Goal: Task Accomplishment & Management: Complete application form

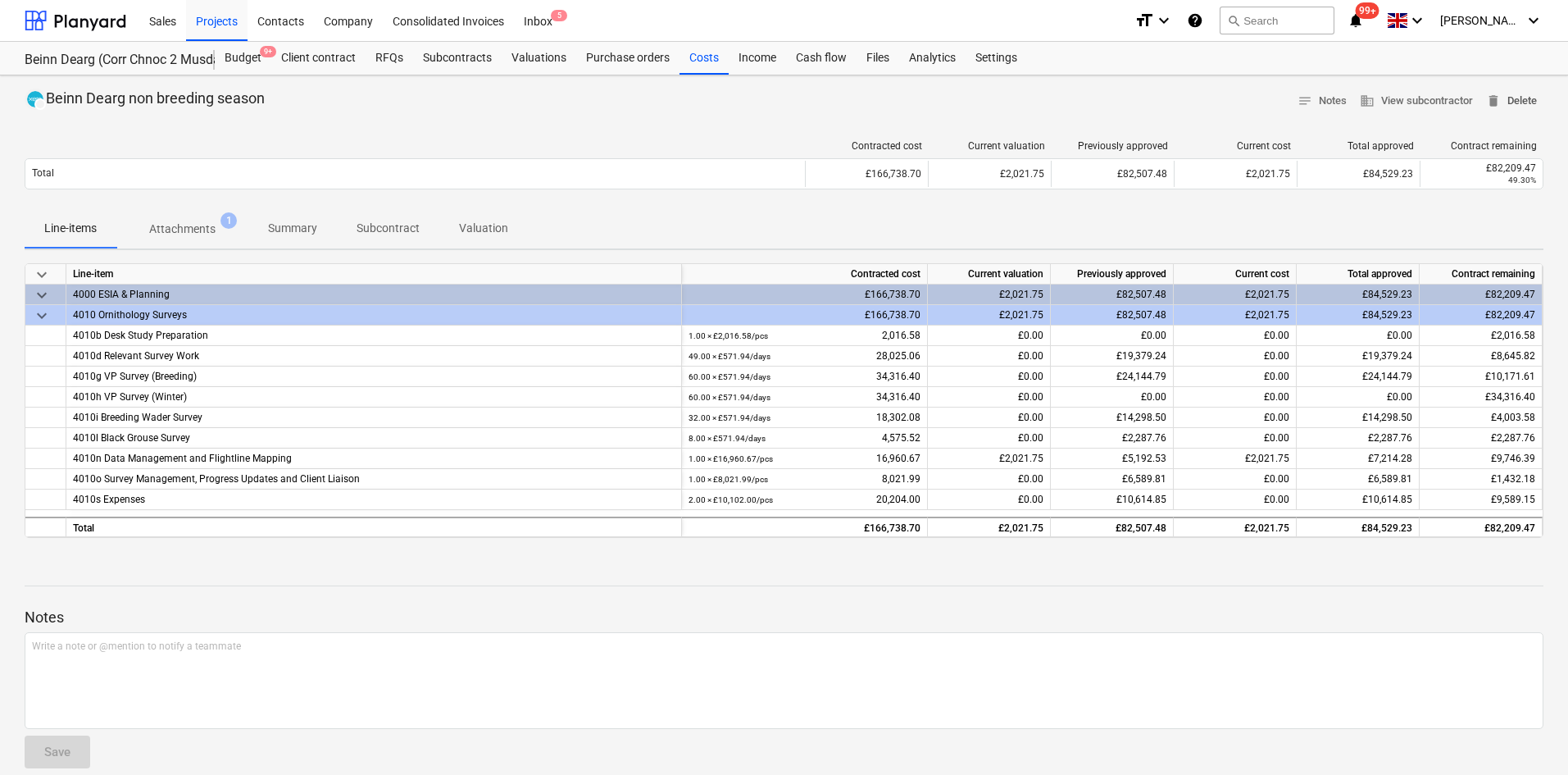
click at [1521, 102] on span "delete Delete" at bounding box center [1511, 101] width 51 height 19
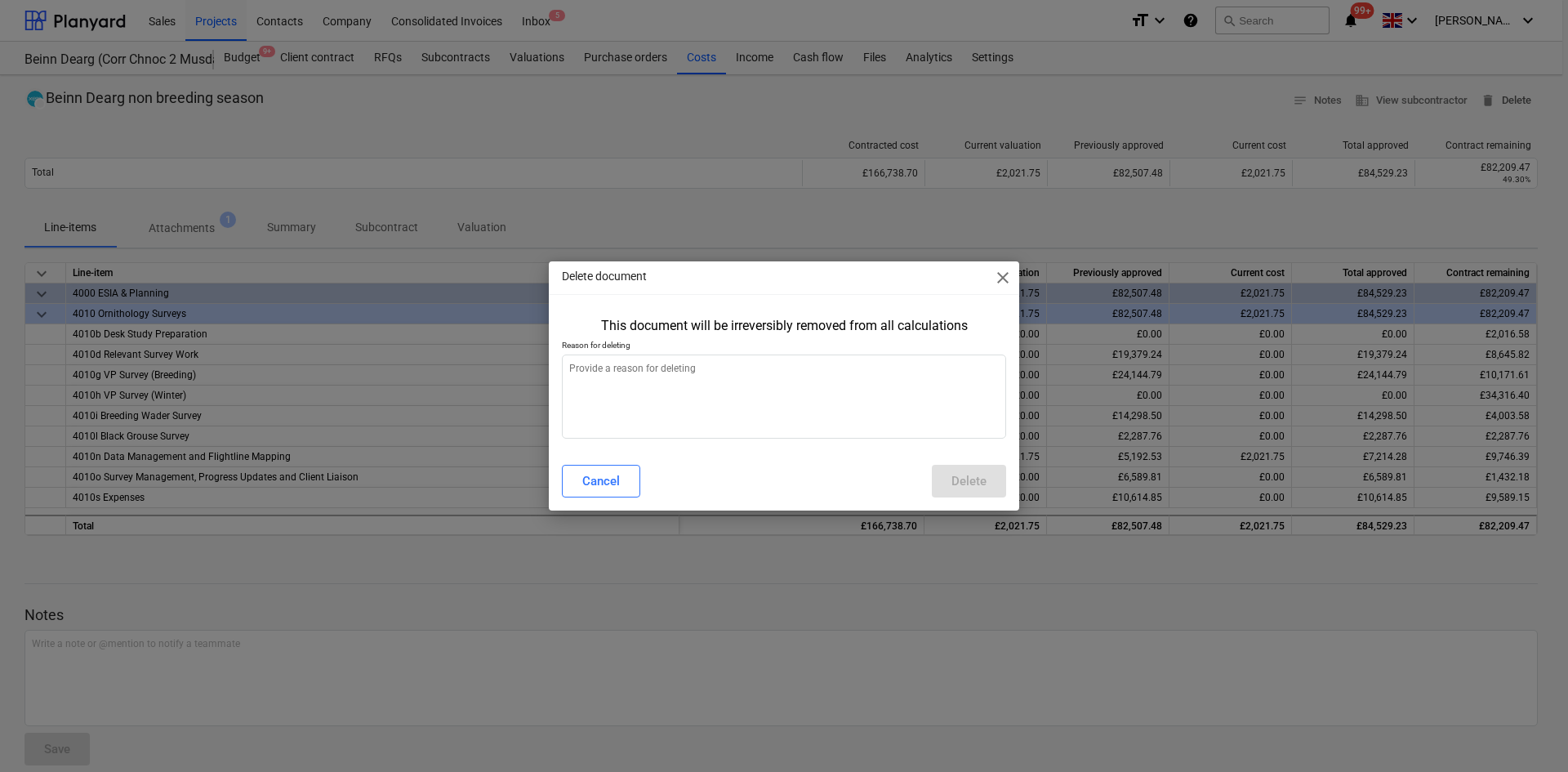
type textarea "x"
click at [792, 369] on textarea at bounding box center [784, 396] width 444 height 84
type textarea "a"
type textarea "x"
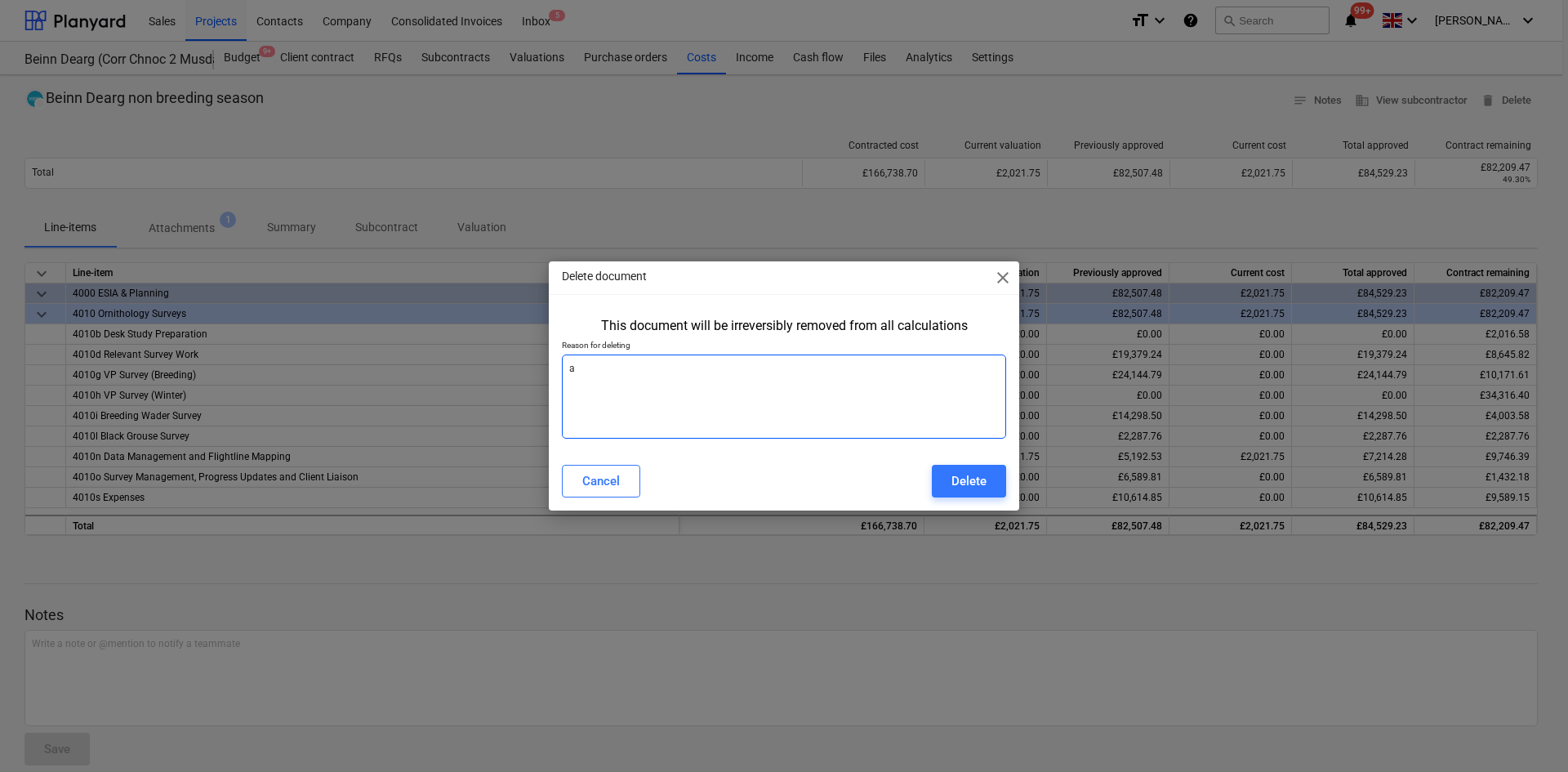
type textarea "x"
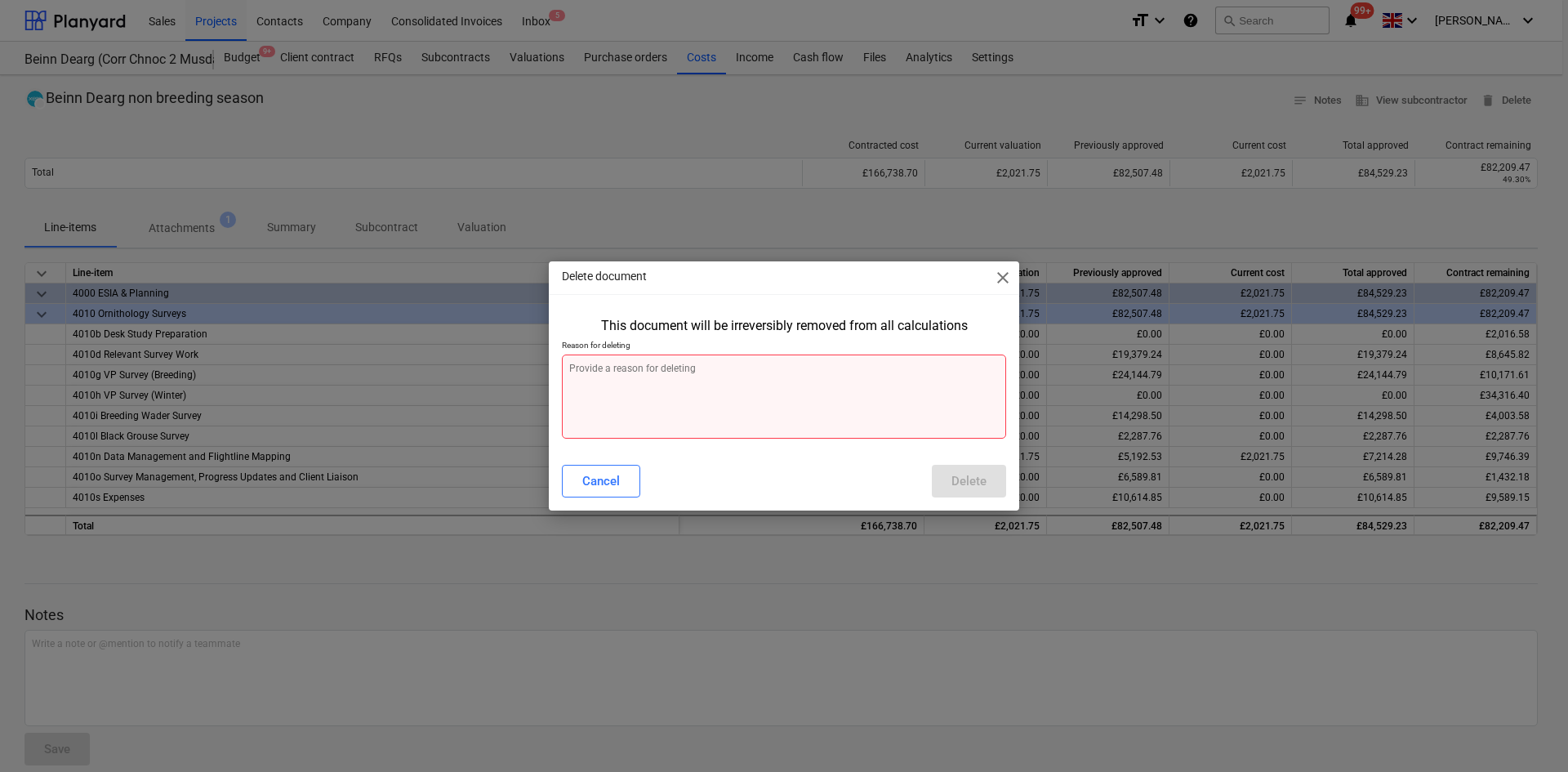
type textarea "A"
type textarea "x"
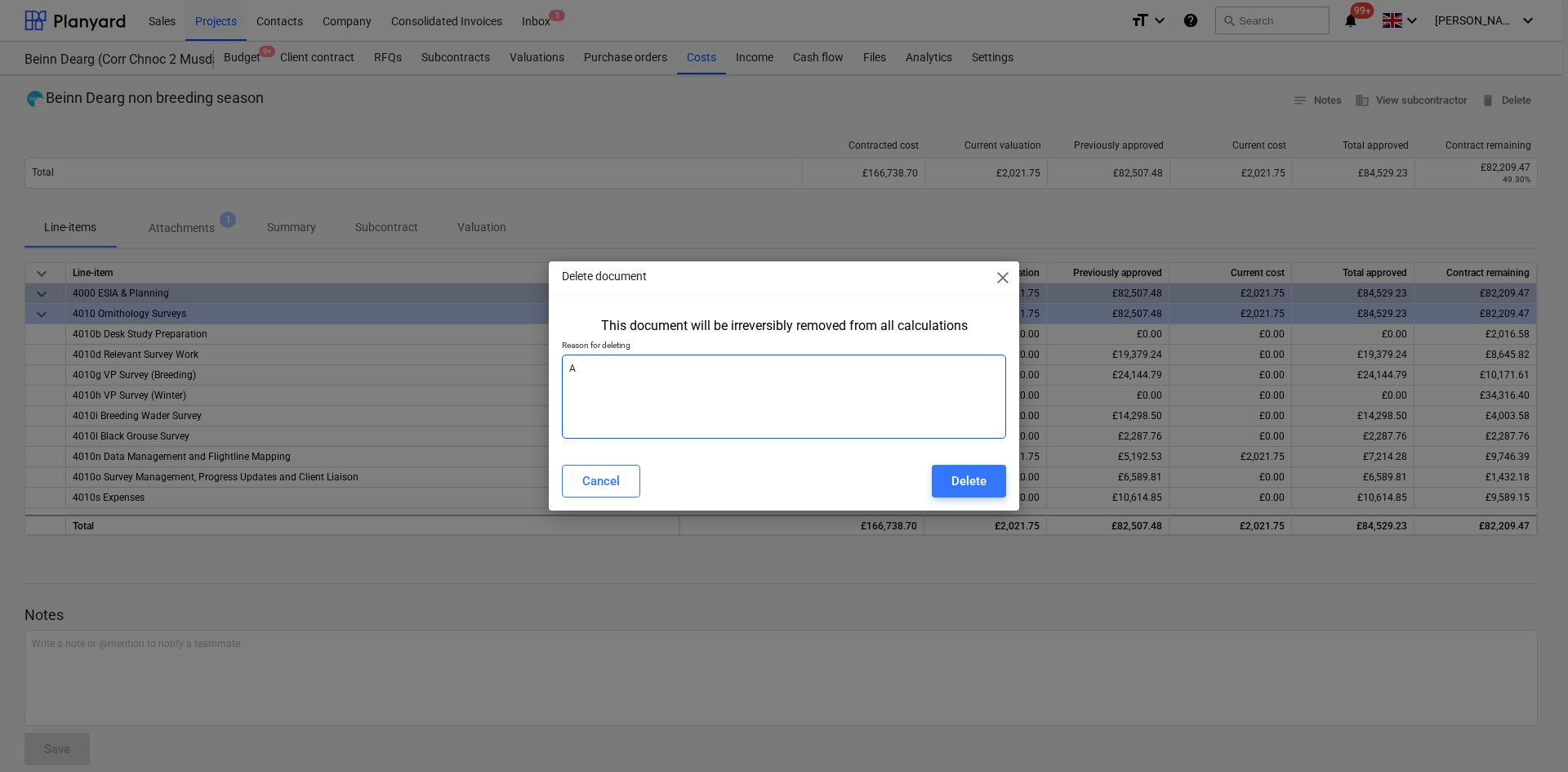
type textarea "At"
type textarea "x"
type textarea "Att"
type textarea "x"
type textarea "Atta"
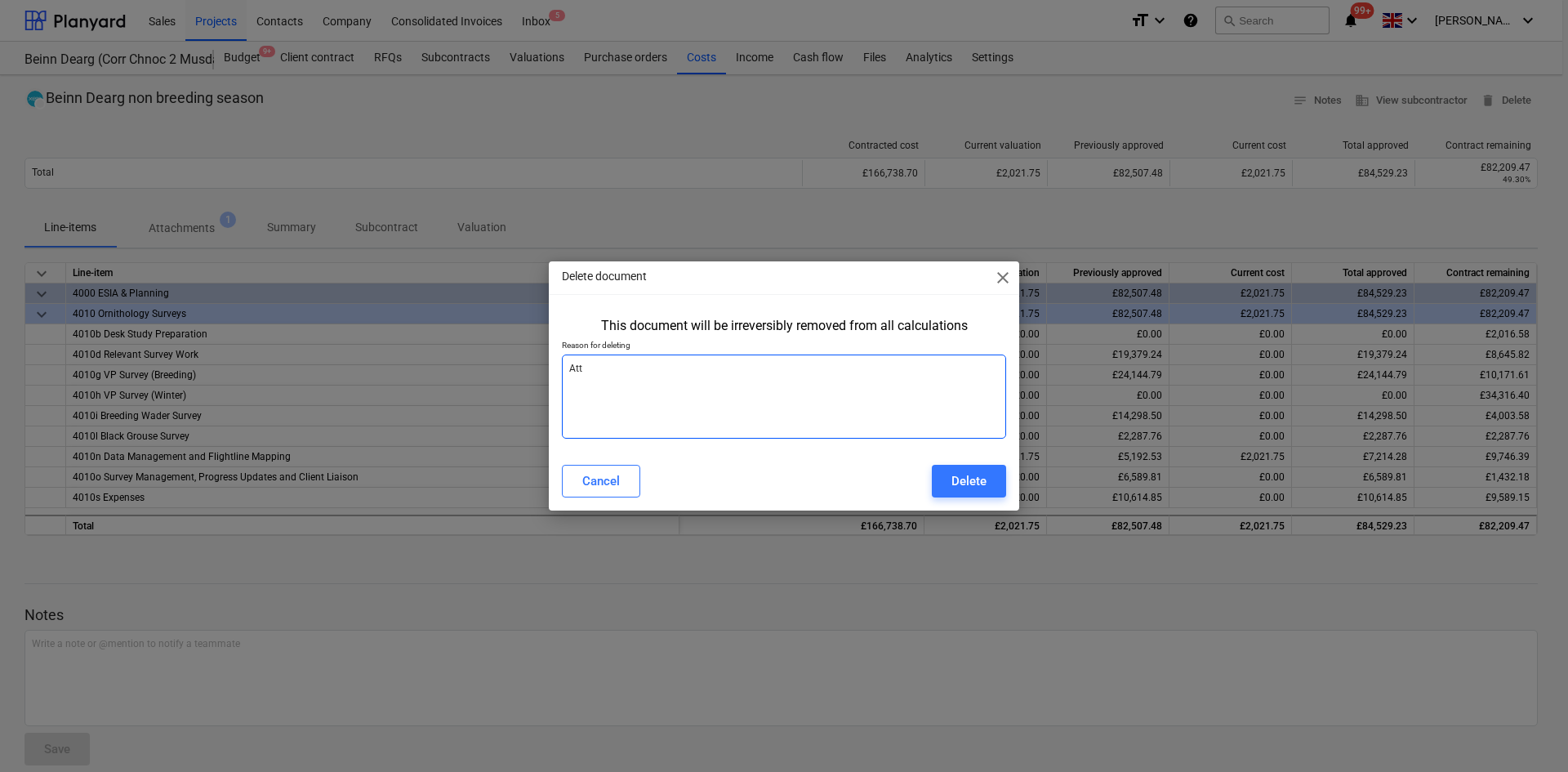
type textarea "x"
type textarea "Attac"
type textarea "x"
type textarea "Attach"
type textarea "x"
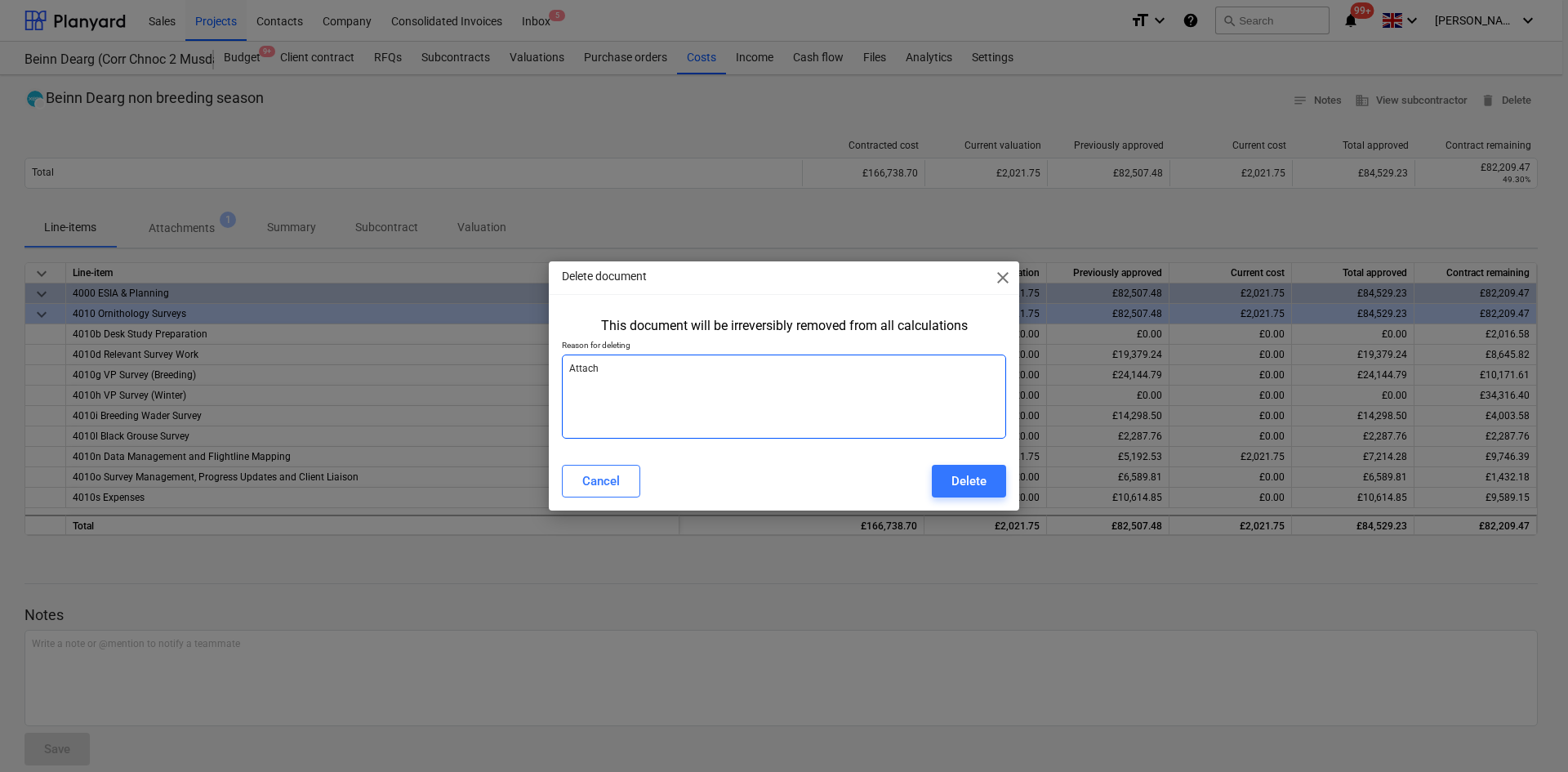
type textarea "Attache"
type textarea "x"
type textarea "Attached"
type textarea "x"
type textarea "Attached"
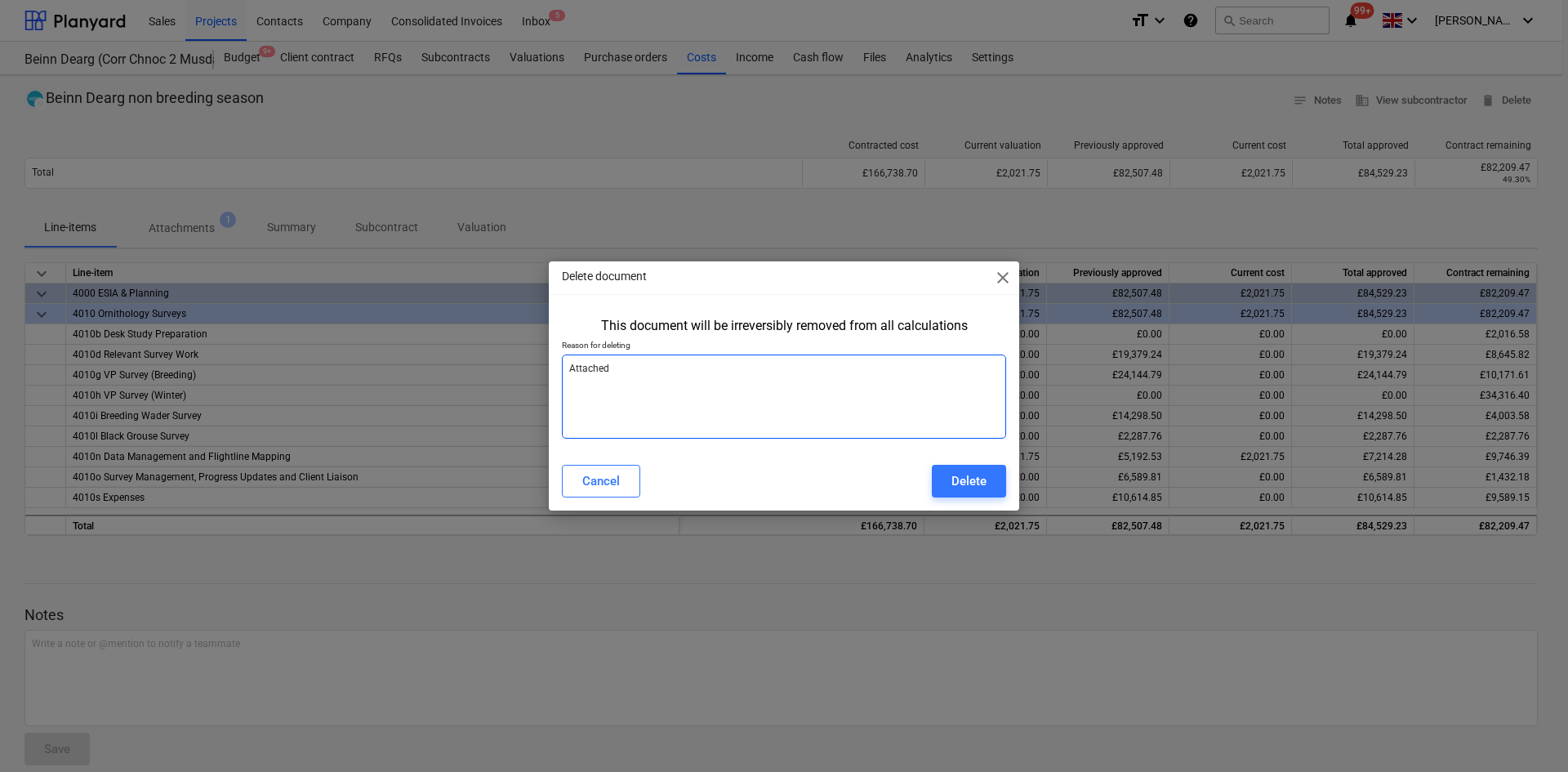
type textarea "x"
type textarea "Attached t"
type textarea "x"
type textarea "Attached to"
type textarea "x"
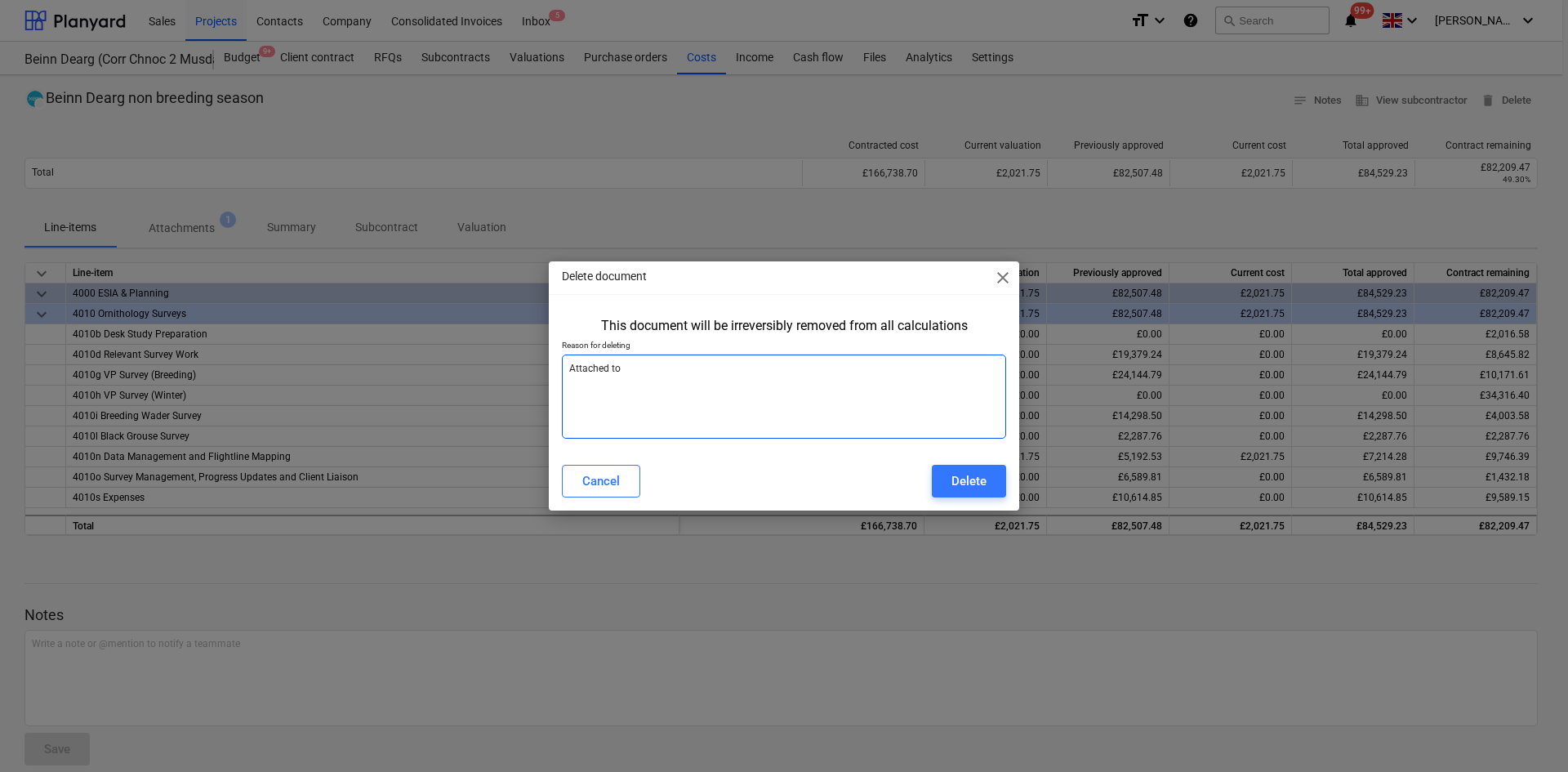
type textarea "Attached to"
type textarea "x"
type textarea "Attached to w"
type textarea "x"
type textarea "Attached to wr"
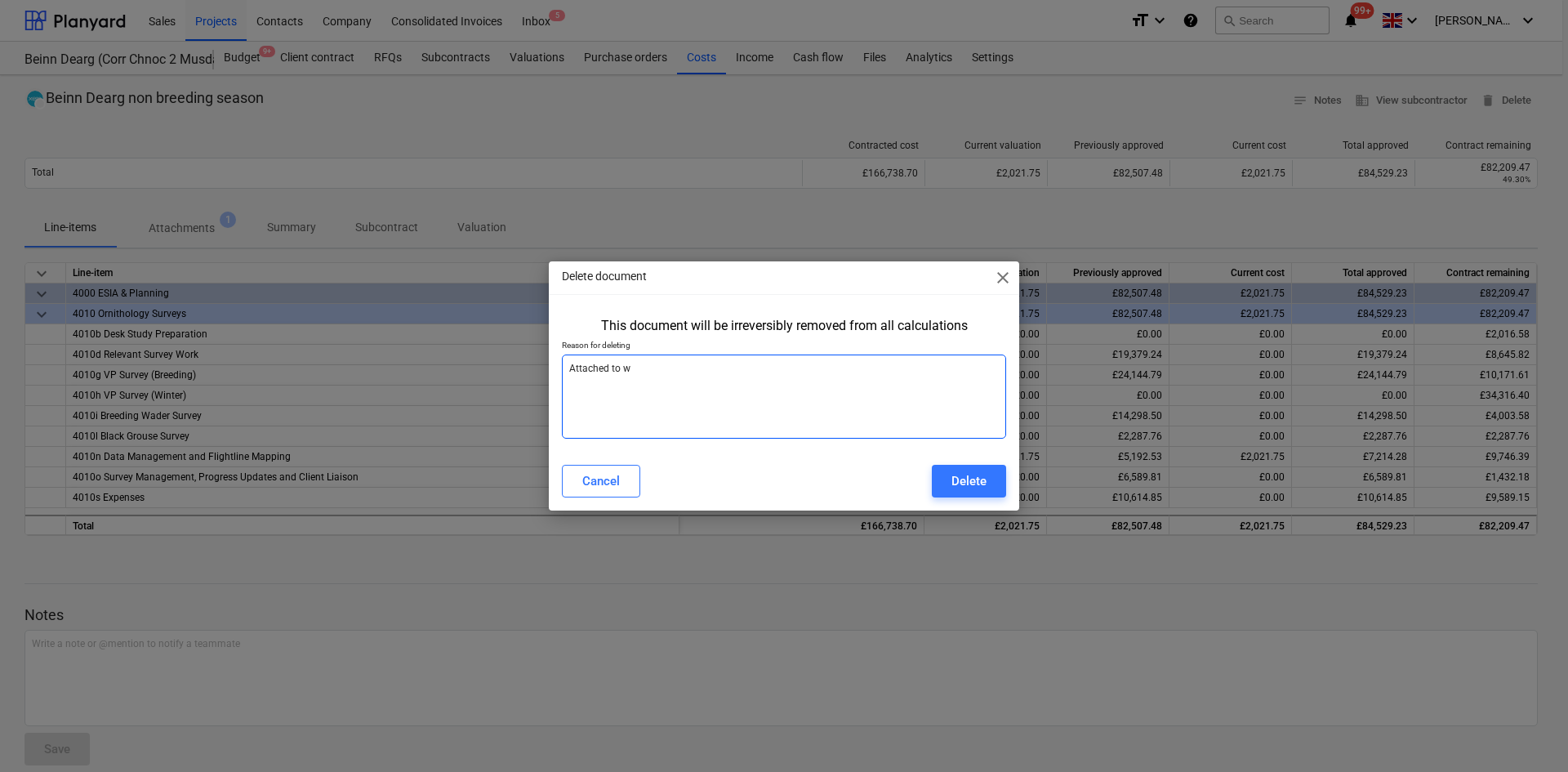
type textarea "x"
type textarea "Attached to wro"
type textarea "x"
type textarea "Attached to wron"
type textarea "x"
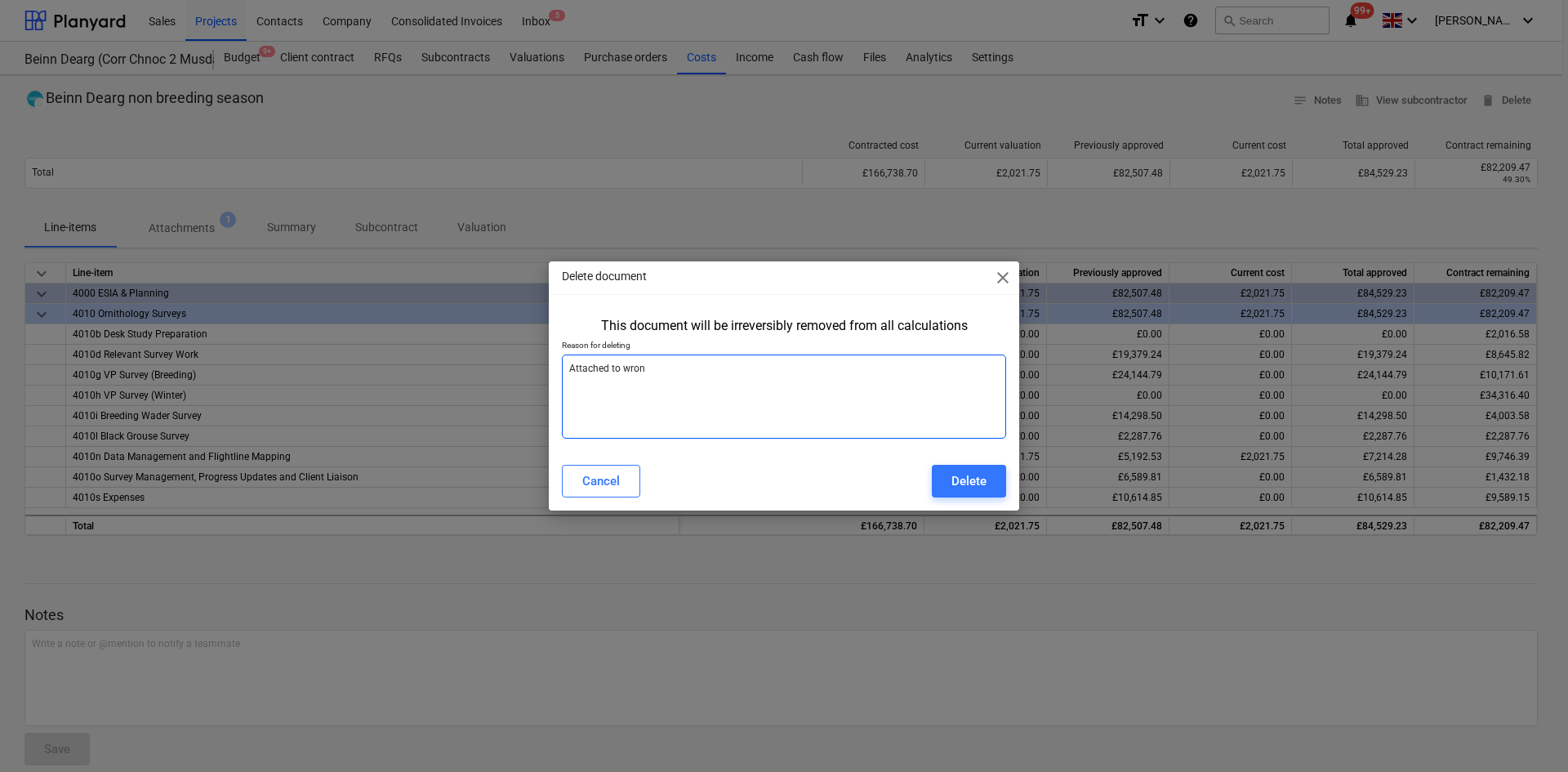
type textarea "Attached to wront"
type textarea "x"
type textarea "Attached to wront"
type textarea "x"
type textarea "Attached to wront"
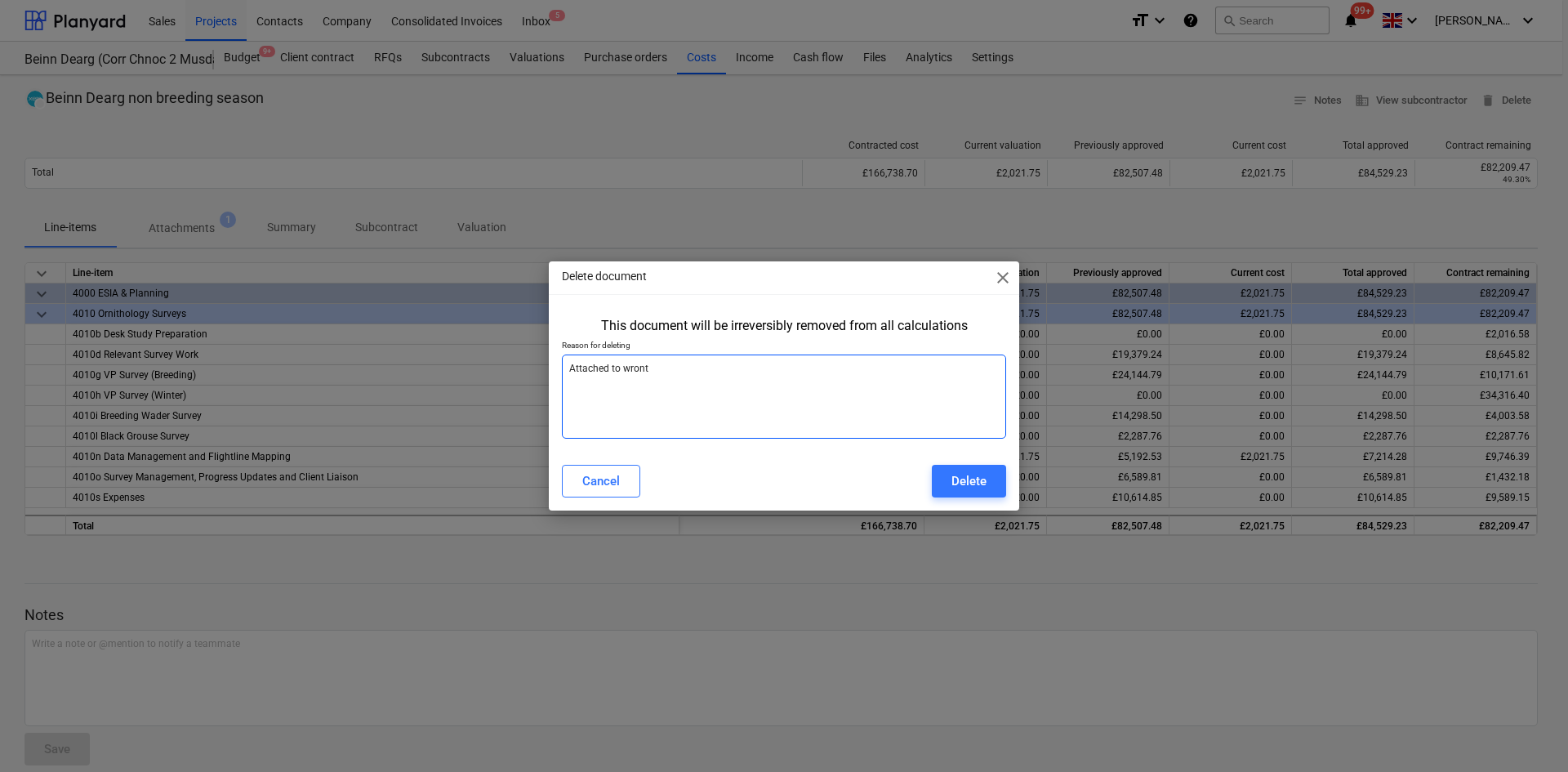
type textarea "x"
type textarea "Attached to wron"
type textarea "x"
type textarea "Attached to wrong"
type textarea "x"
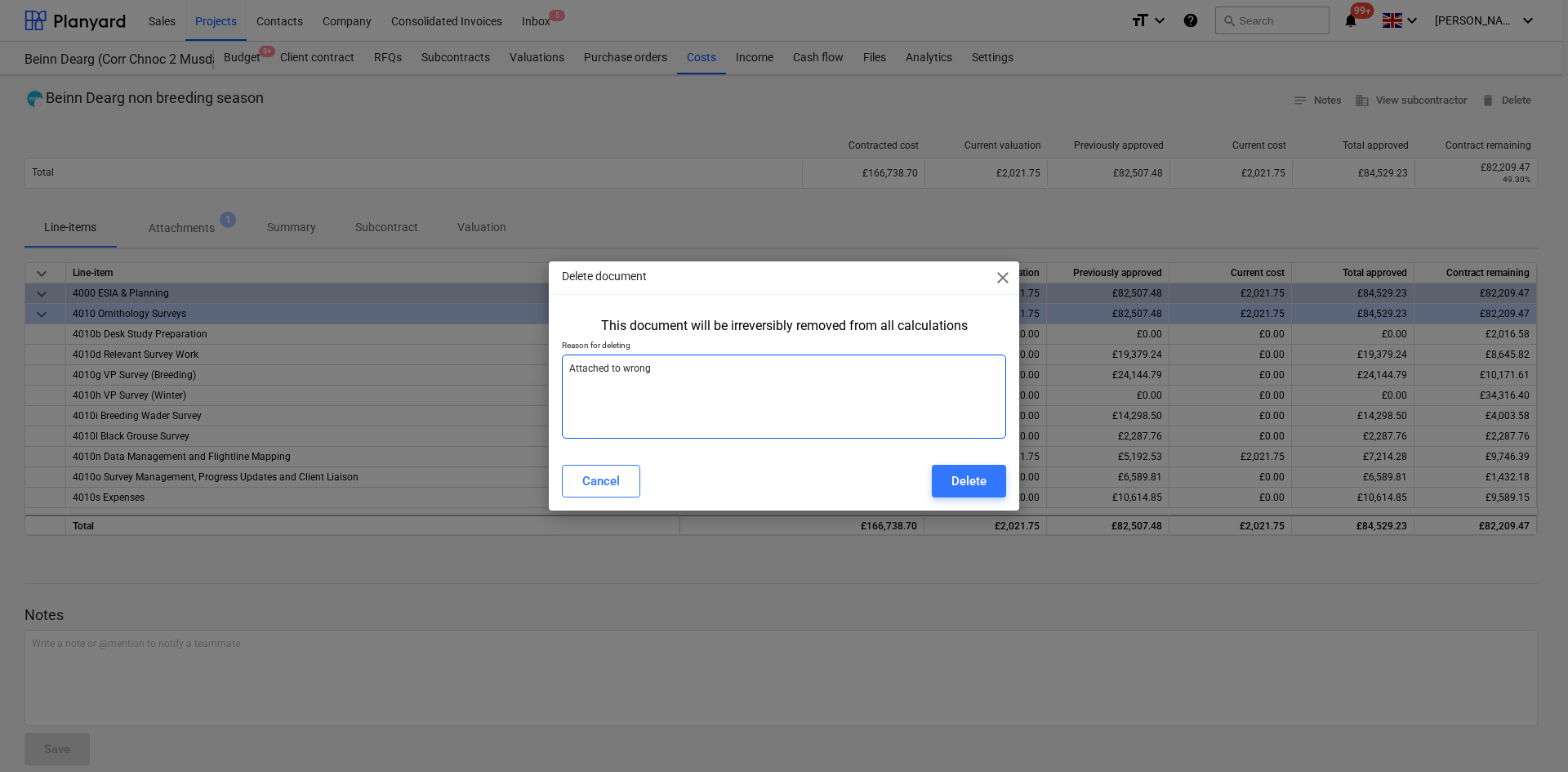
type textarea "Attached to wrong"
type textarea "x"
type textarea "Attached to wrong s"
type textarea "x"
type textarea "Attached to wrong su"
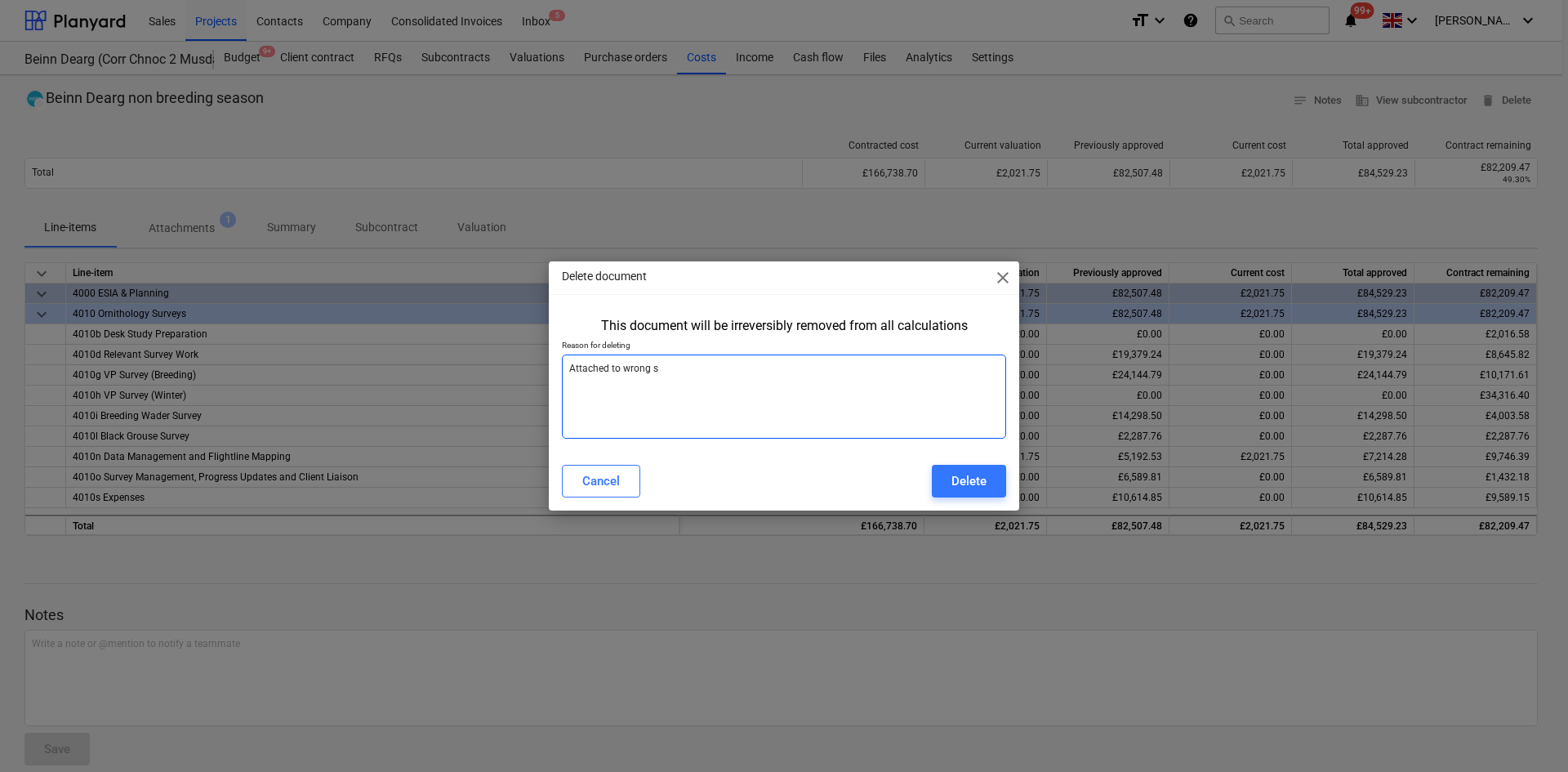
type textarea "x"
type textarea "Attached to wrong sub"
type textarea "x"
type textarea "Attached to wrong subc"
type textarea "x"
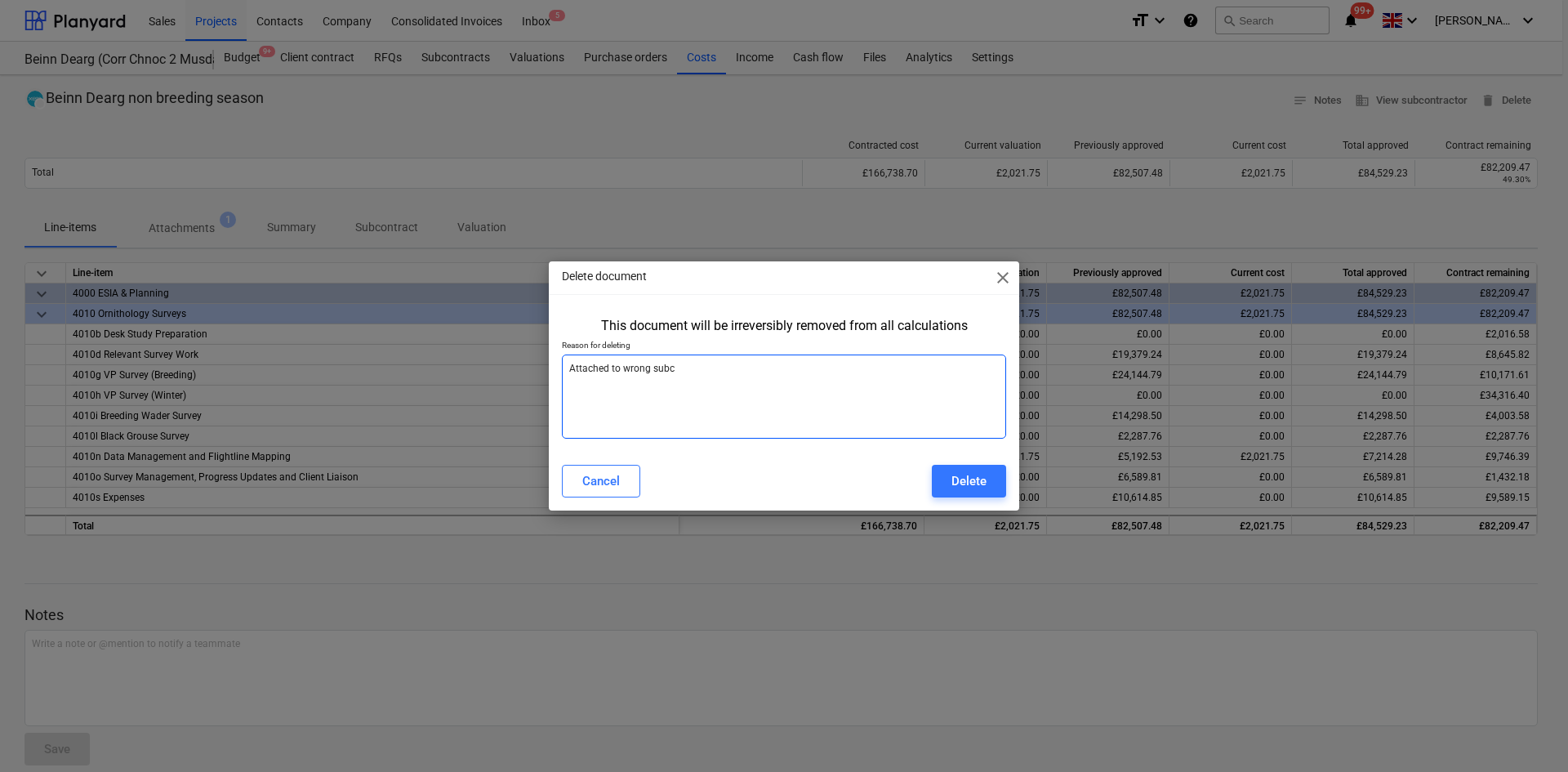
type textarea "Attached to wrong subco"
type textarea "x"
type textarea "Attached to wrong subcon"
type textarea "x"
type textarea "Attached to wrong subcont"
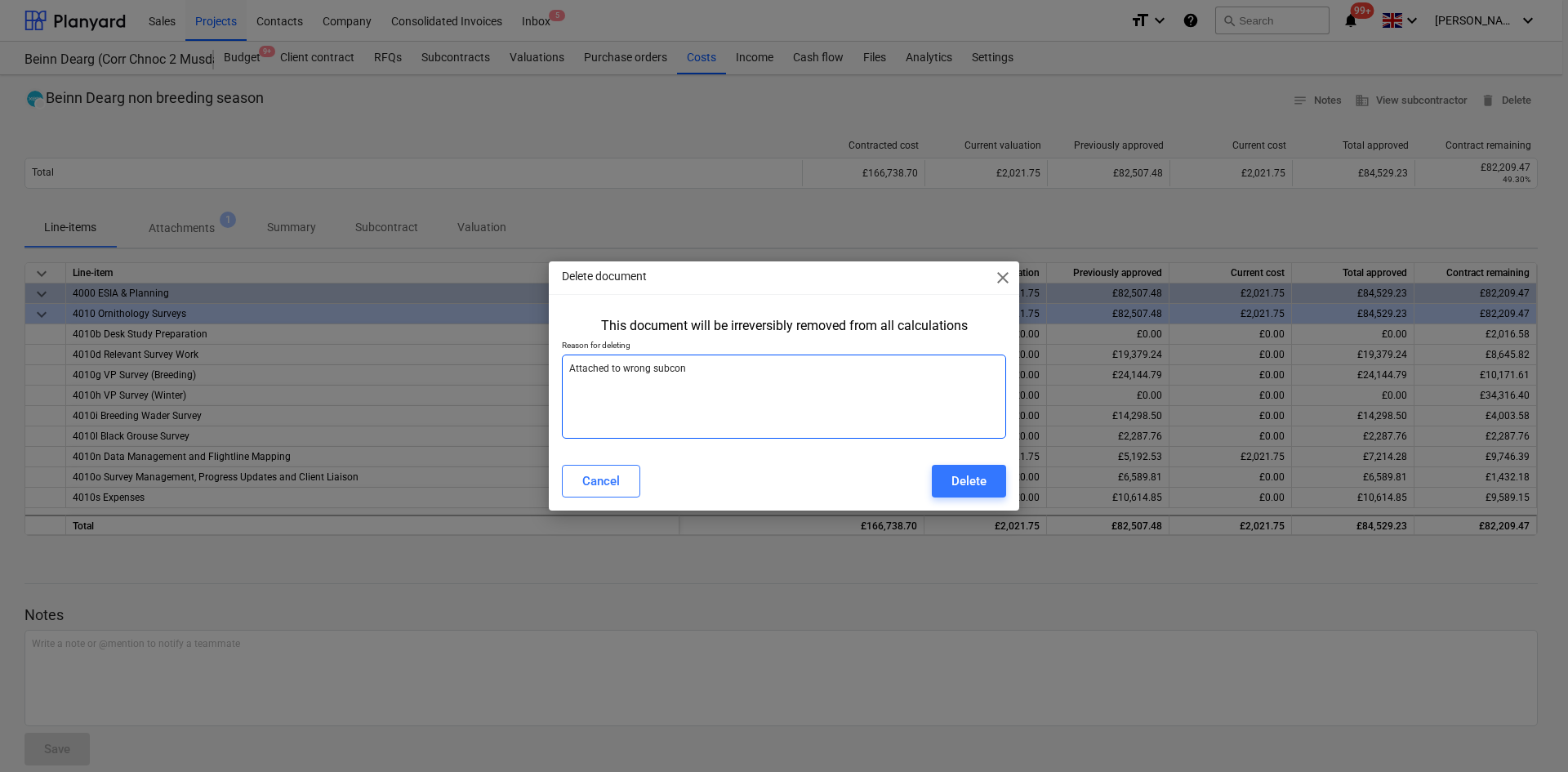
type textarea "x"
type textarea "Attached to wrong subcontr"
type textarea "x"
type textarea "Attached to wrong subcontra"
type textarea "x"
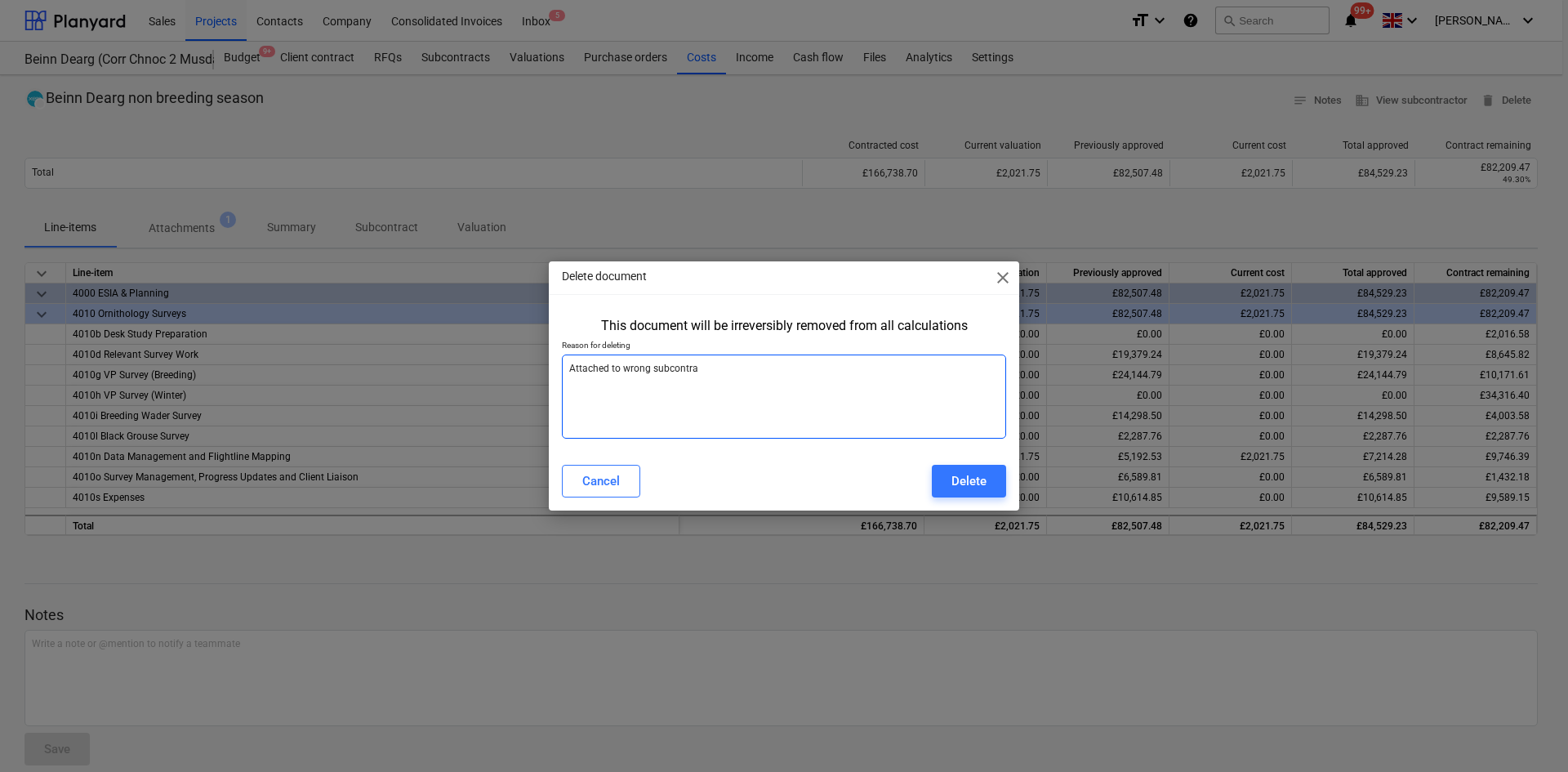
type textarea "Attached to wrong subcontrac"
type textarea "x"
type textarea "Attached to wrong subcontract"
type textarea "x"
type textarea "Attached to wrong subcontract"
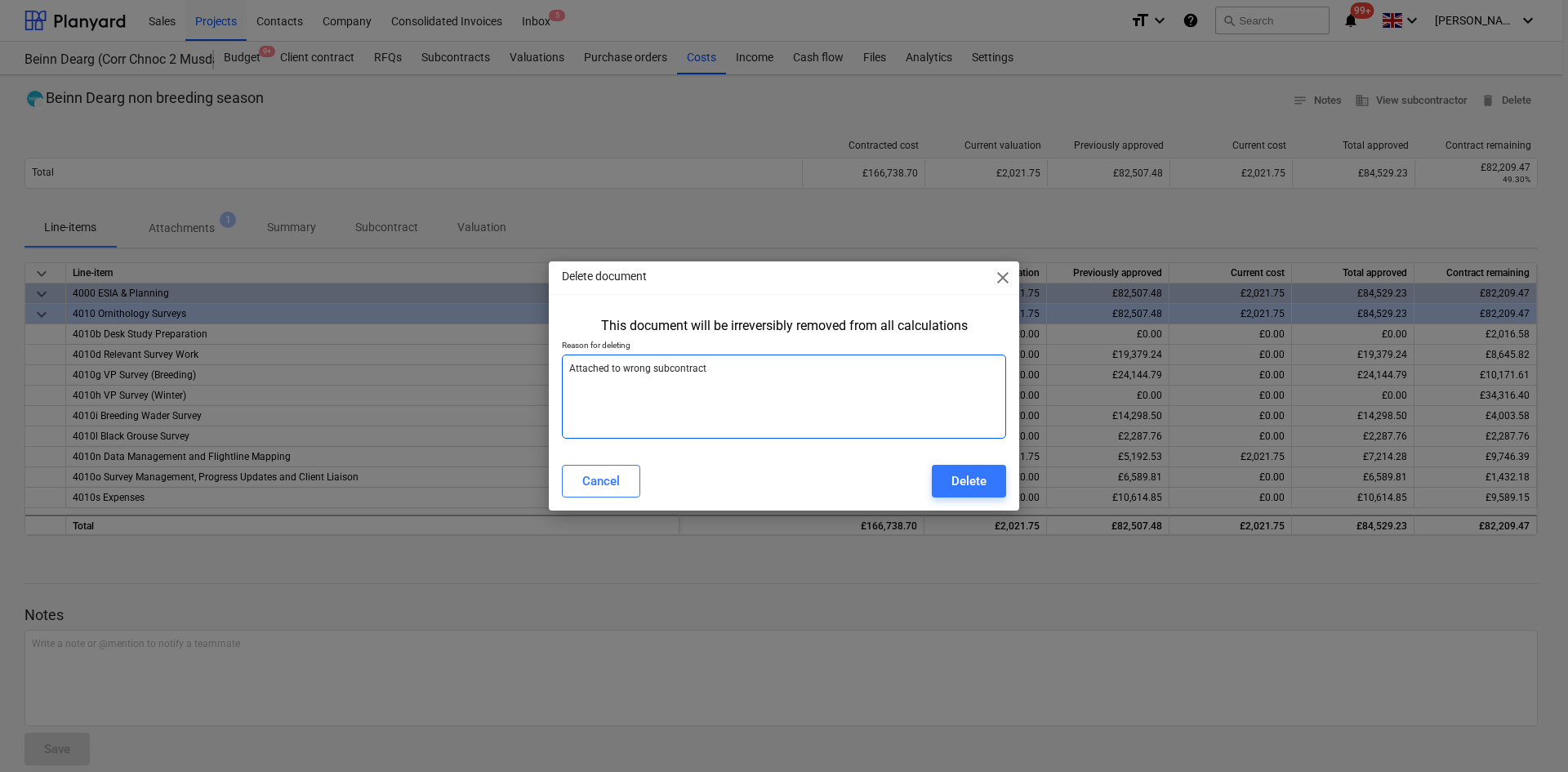
type textarea "x"
type textarea "Attached to wrong subcontract"
type textarea "x"
type textarea "Attached to wrong subcontract."
type textarea "x"
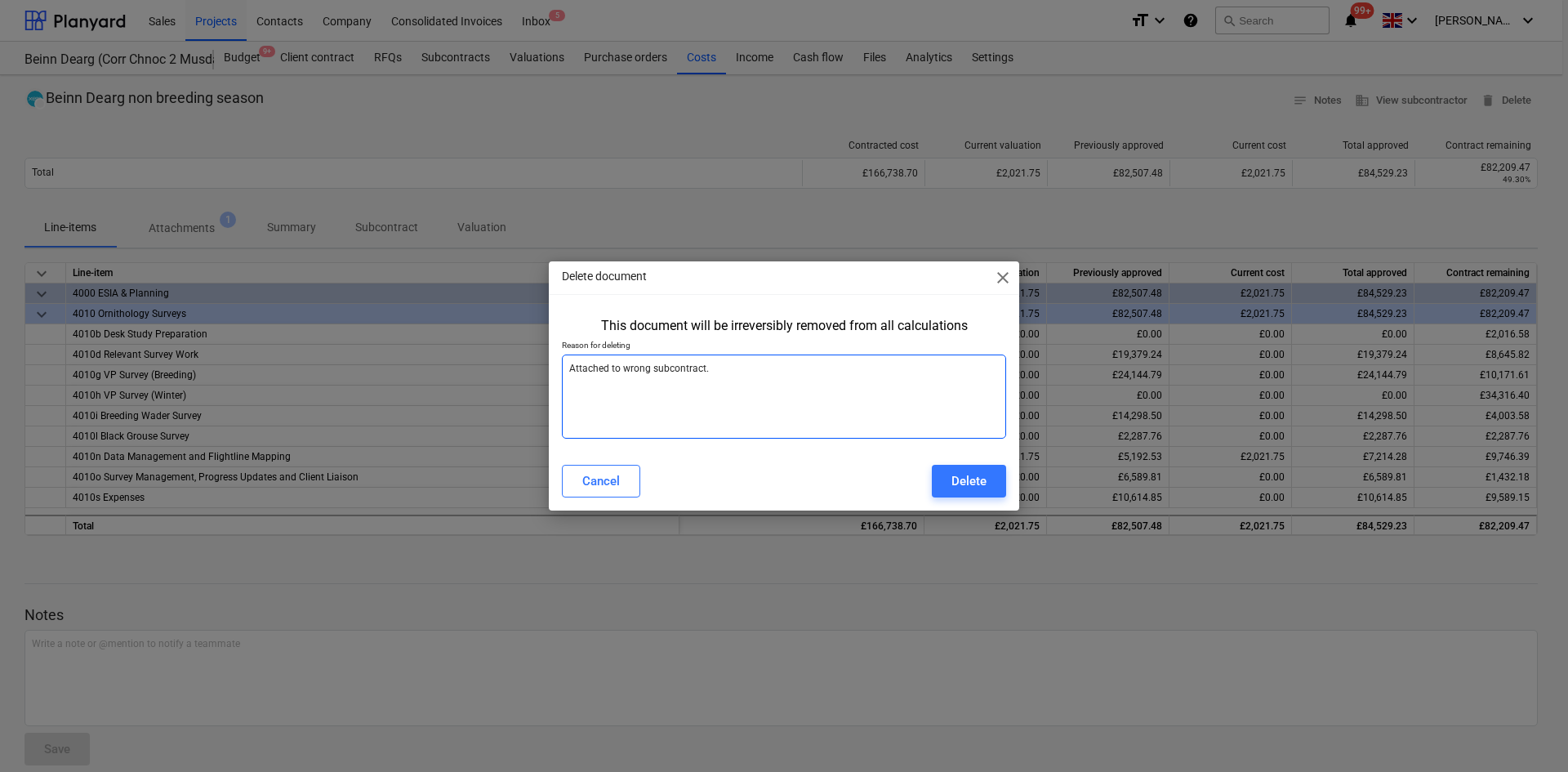
type textarea "Attached to wrong subcontract."
type textarea "x"
type textarea "Attached to wrong subcontract."
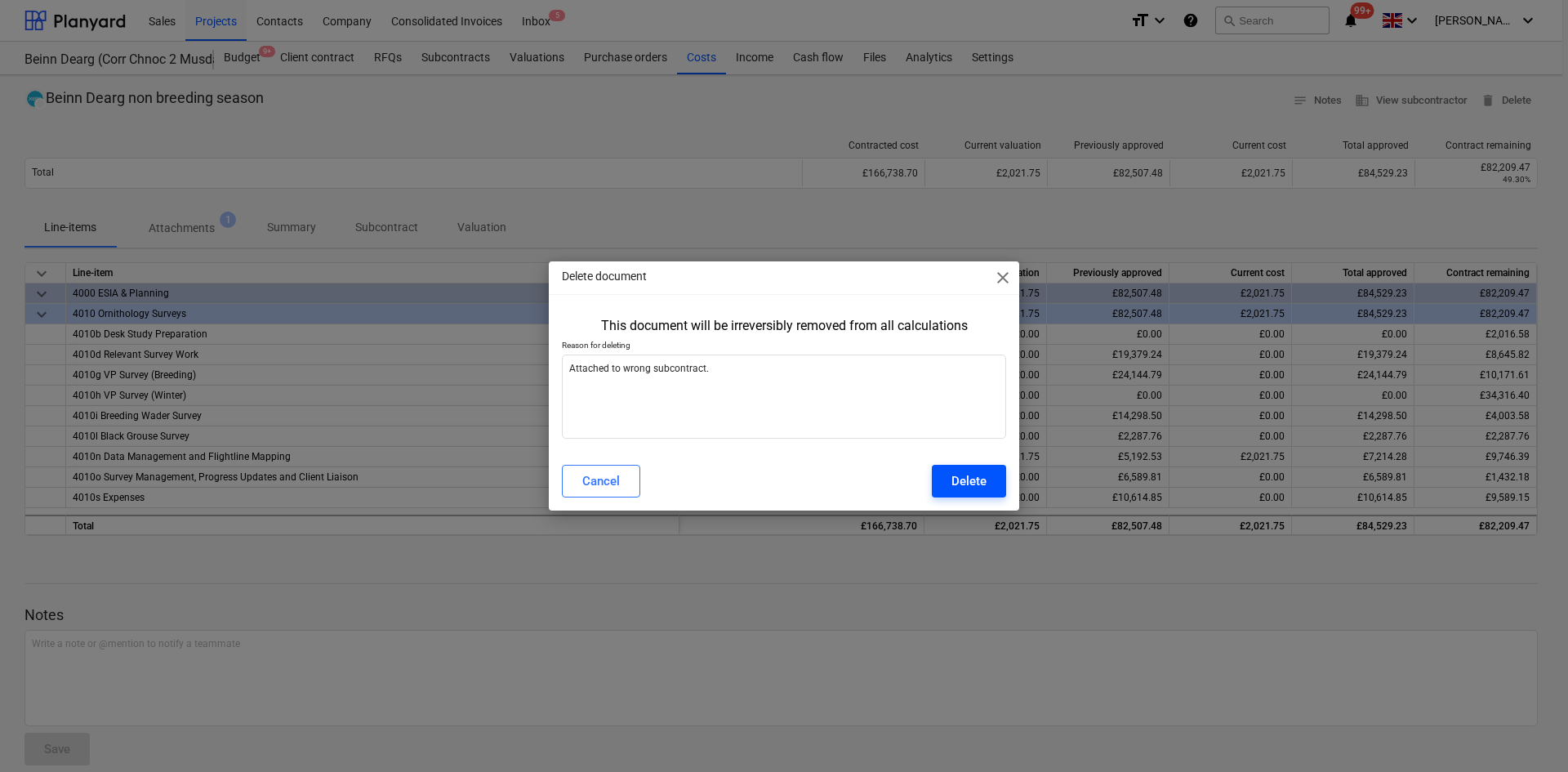
click at [952, 477] on div "Delete" at bounding box center [969, 482] width 36 height 22
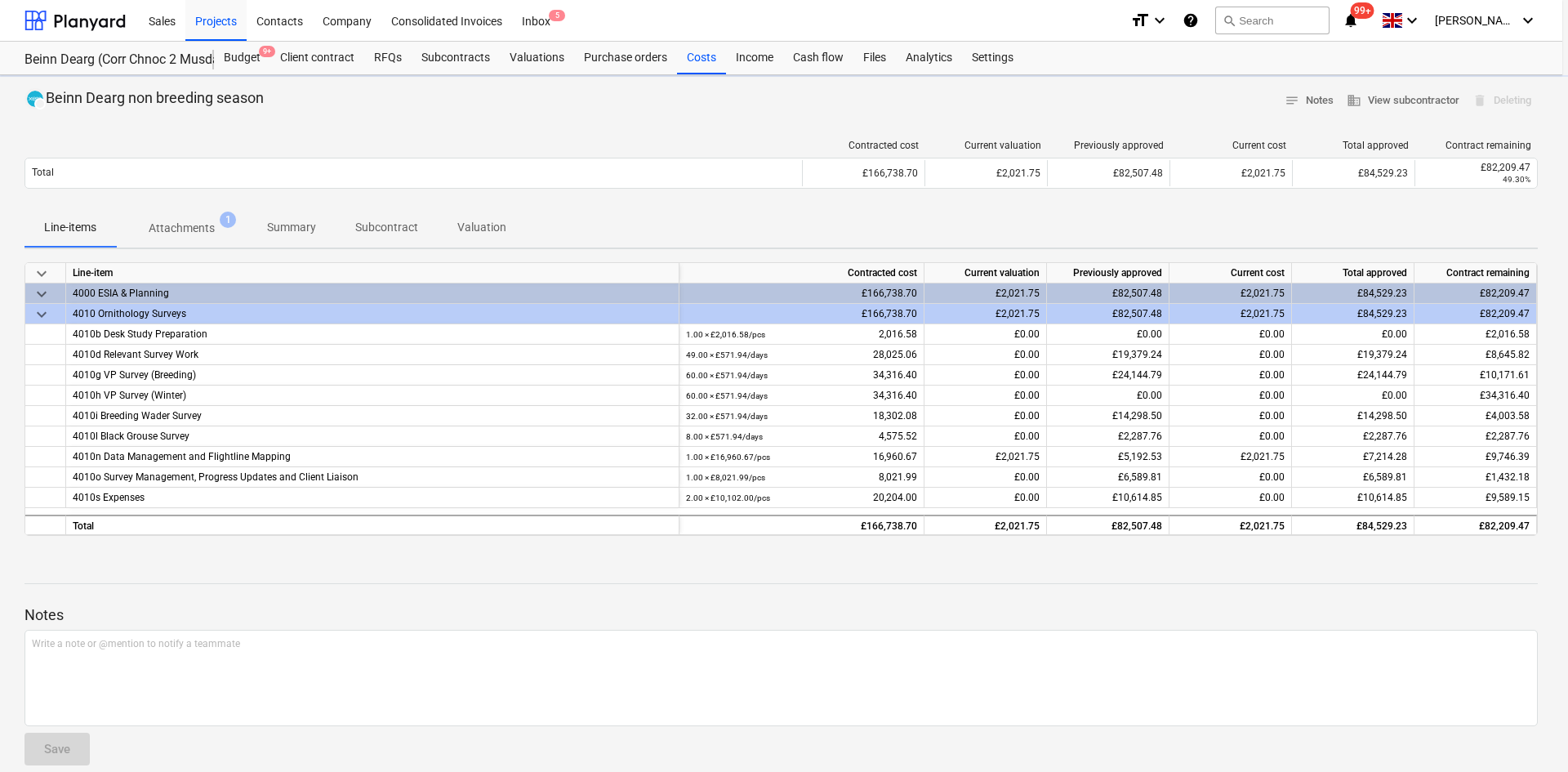
type textarea "x"
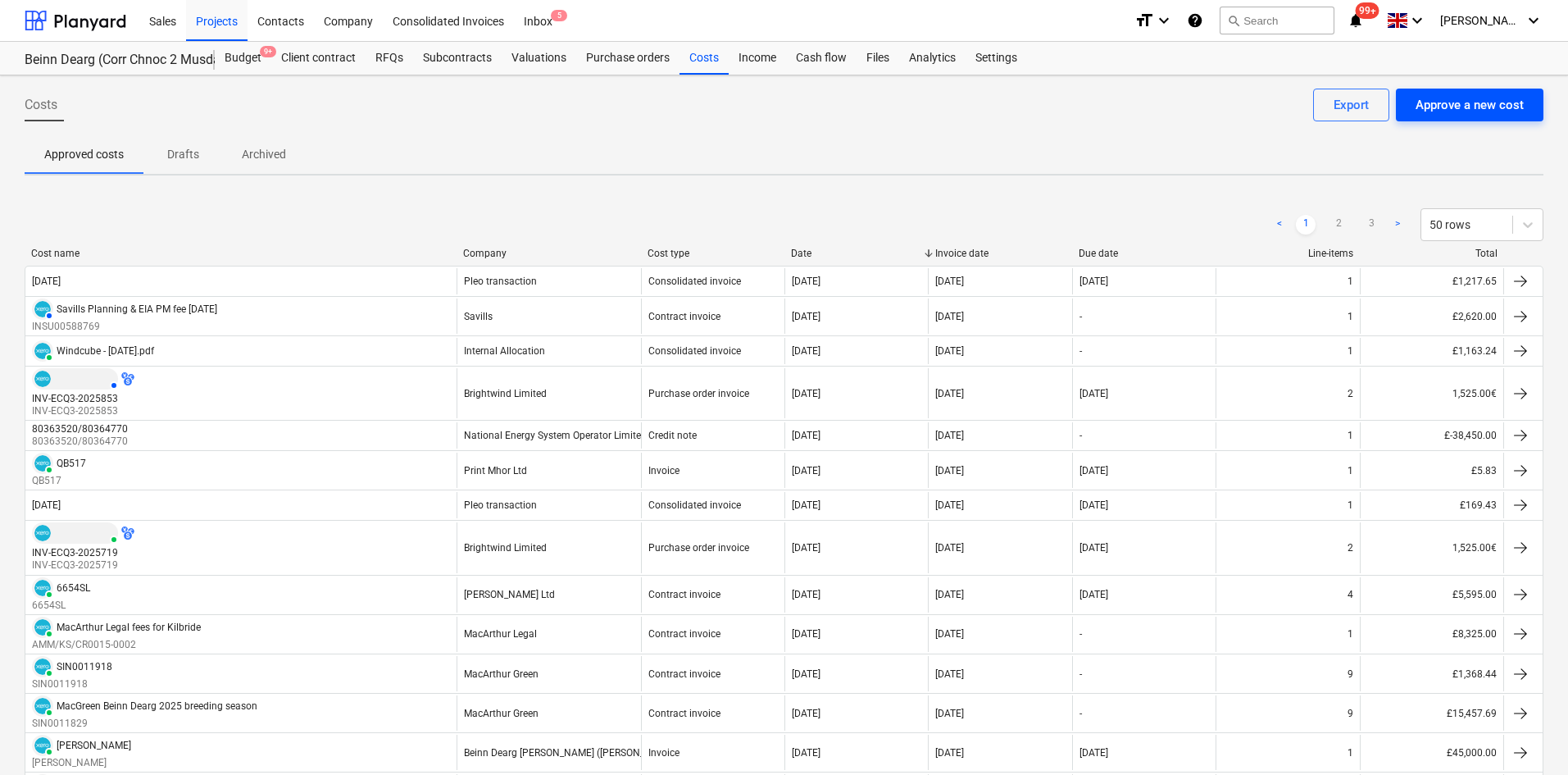
click at [1421, 109] on div "Approve a new cost" at bounding box center [1469, 105] width 108 height 22
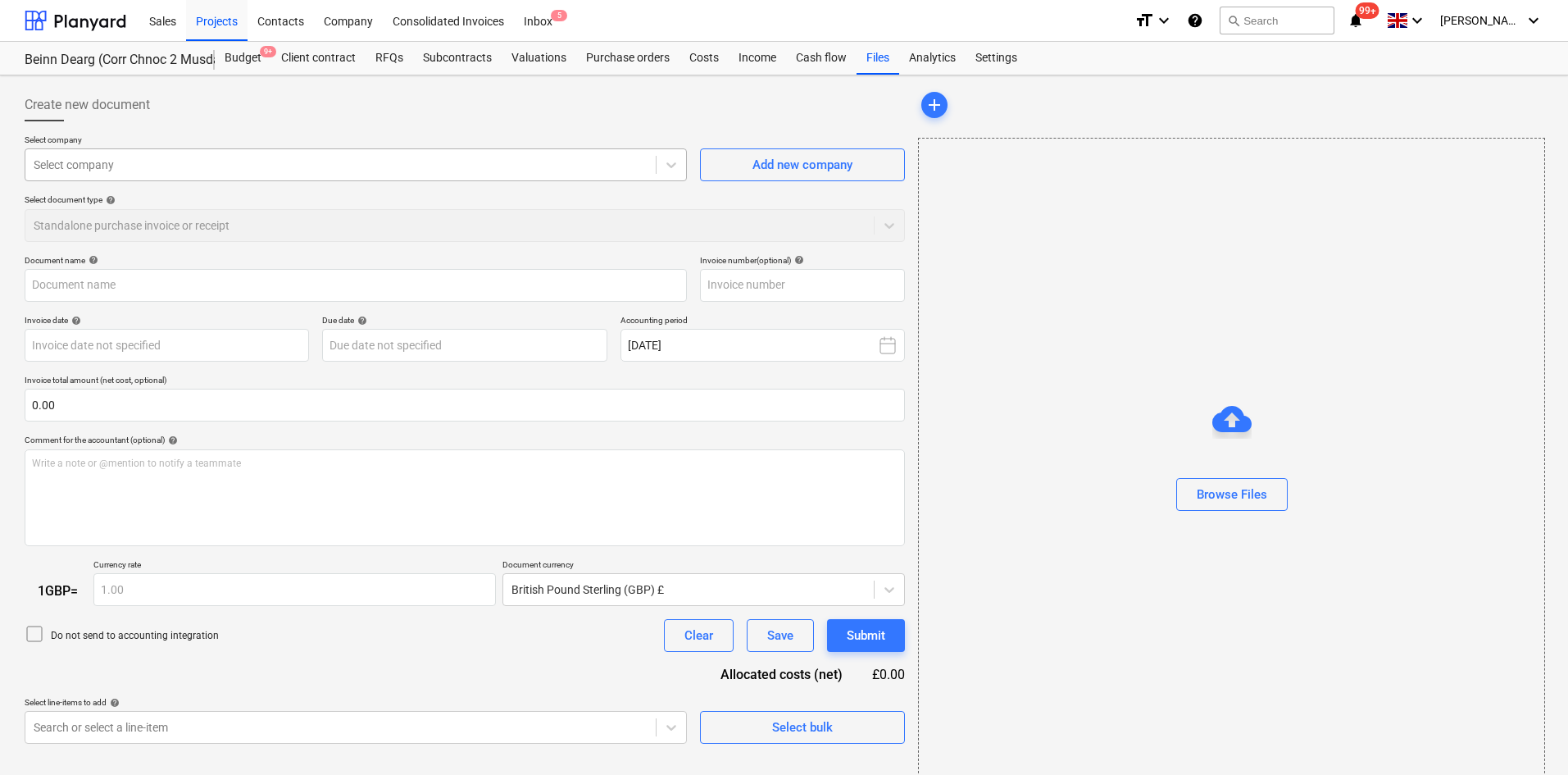
click at [382, 169] on div at bounding box center [341, 165] width 614 height 17
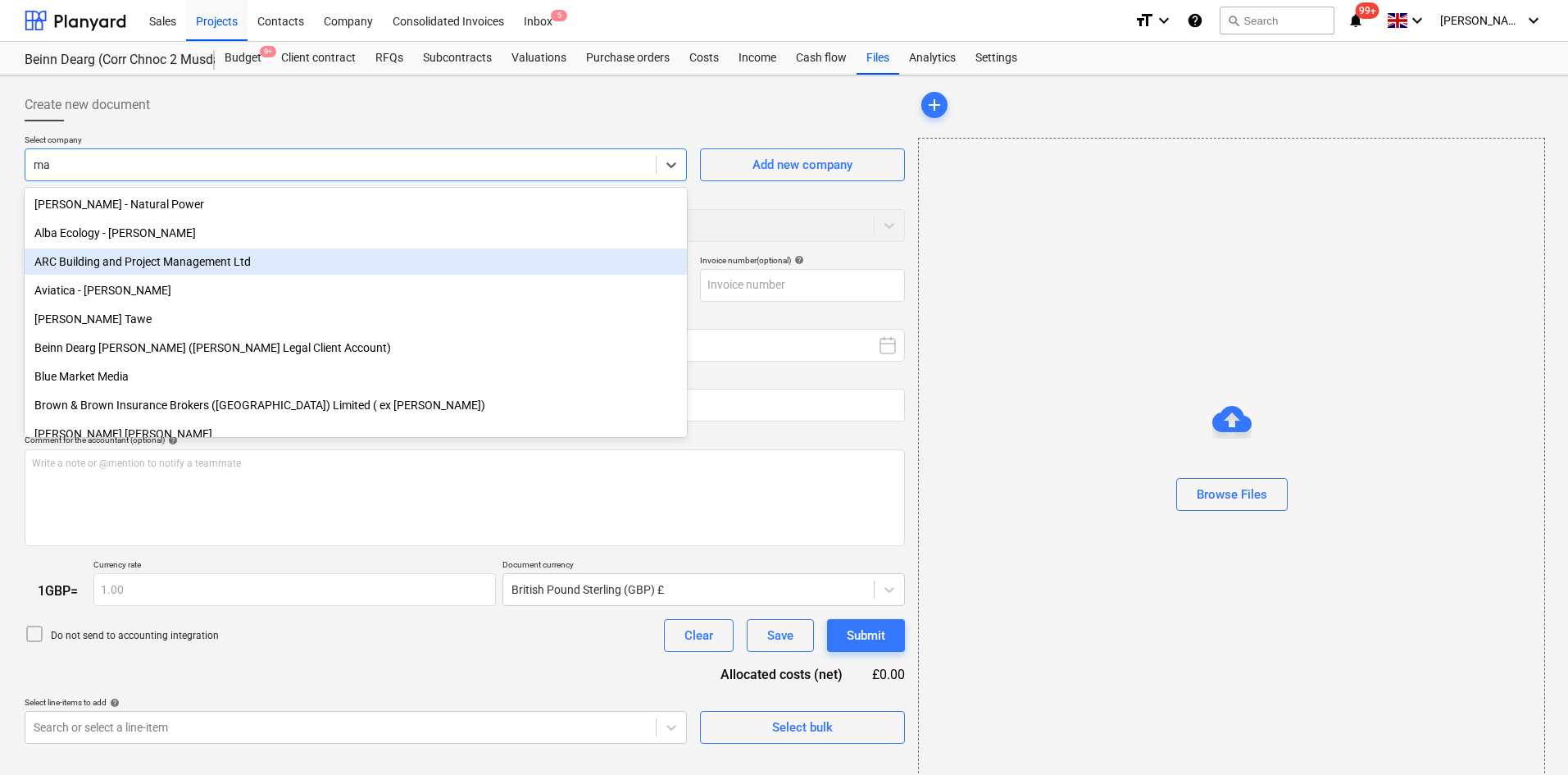
type input "mac"
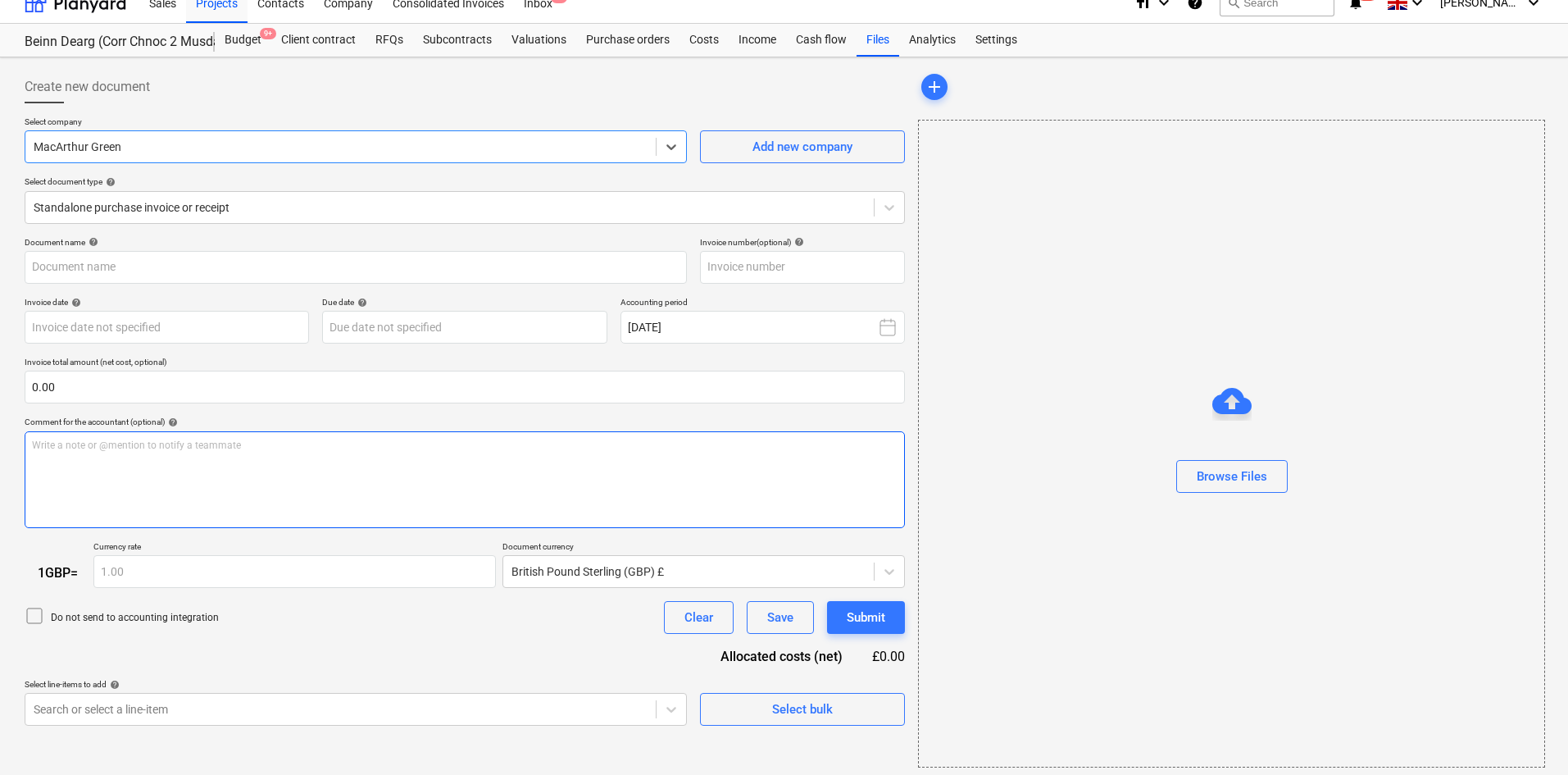
scroll to position [24, 0]
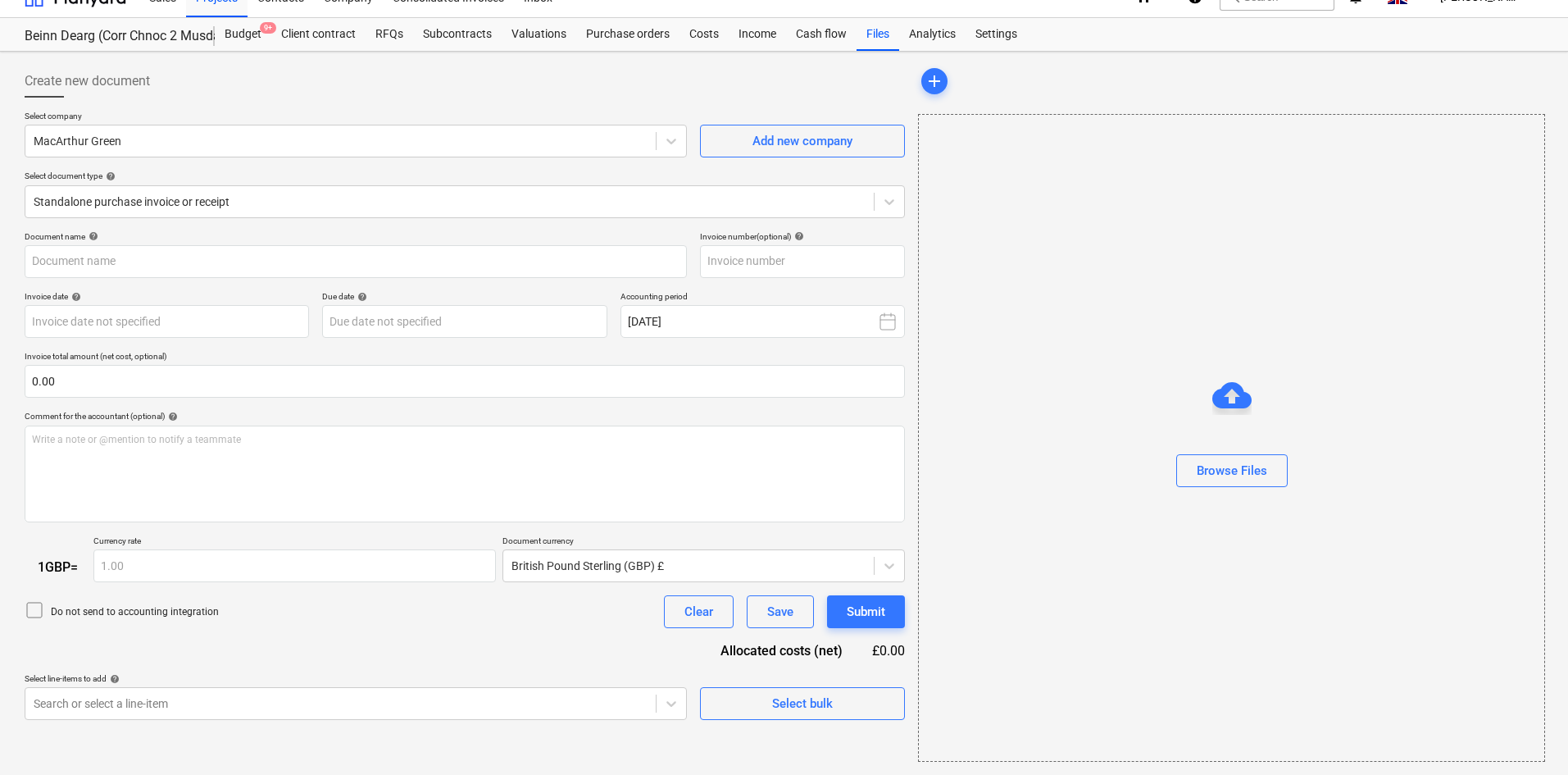
click at [161, 219] on div "Select company MacArthur Green Add new company Select document type help Standa…" at bounding box center [465, 171] width 881 height 121
click at [168, 200] on div at bounding box center [450, 201] width 832 height 17
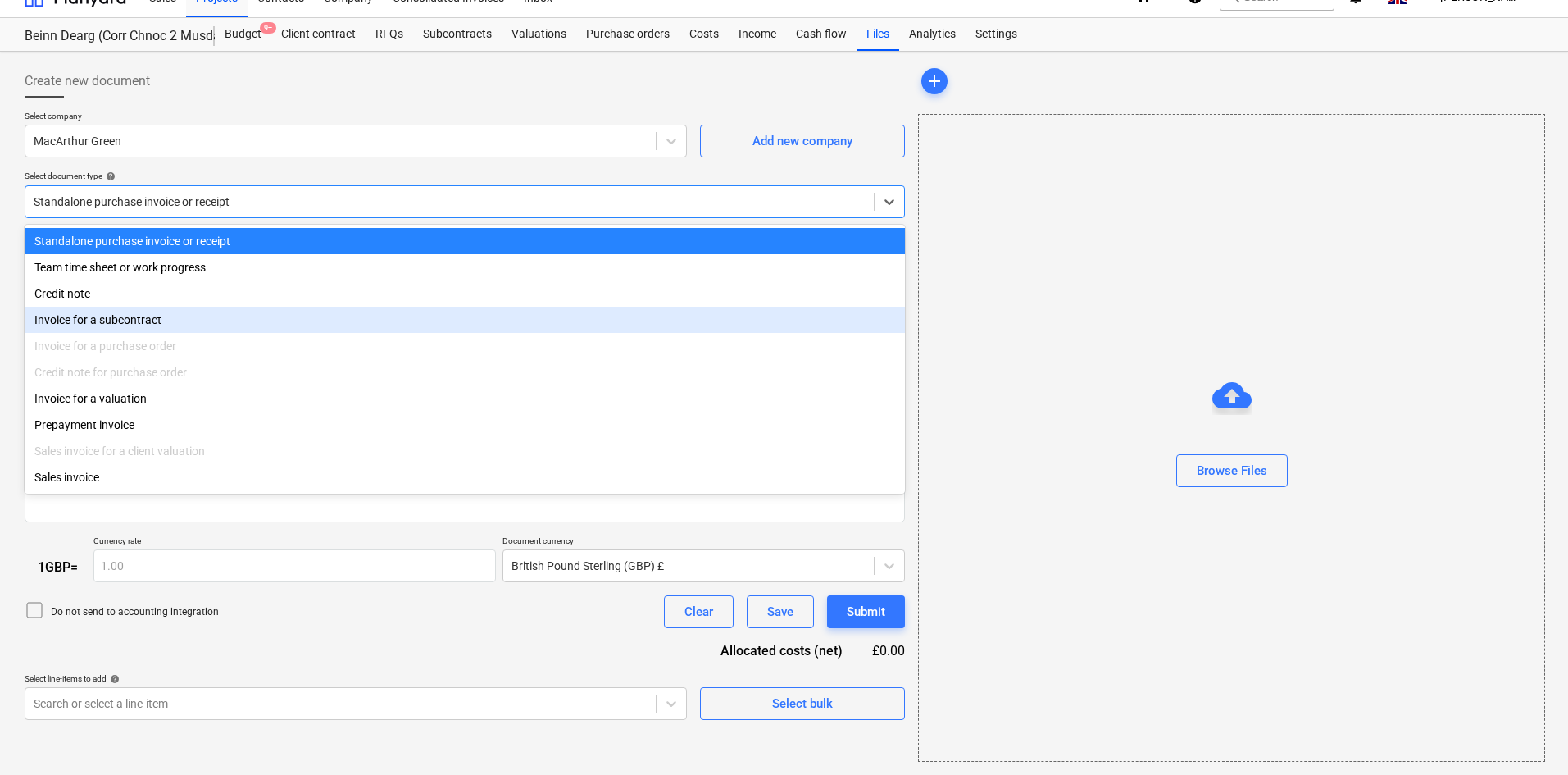
click at [176, 333] on div "Invoice for a subcontract" at bounding box center [465, 319] width 881 height 26
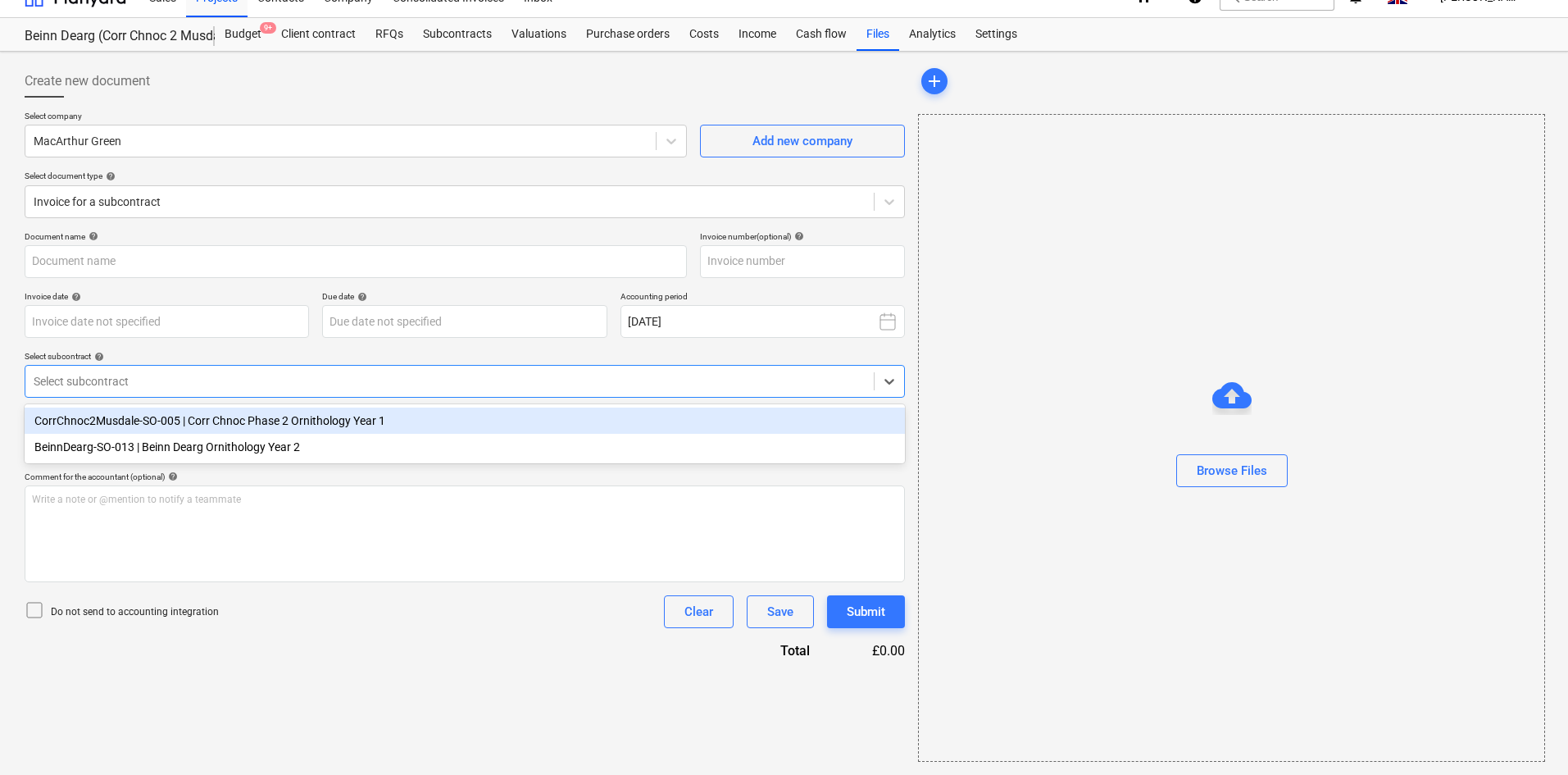
click at [184, 377] on div at bounding box center [450, 381] width 832 height 17
click at [195, 415] on div "CorrChnoc2Musdale-SO-005 | Corr Chnoc Phase 2 Ornithology Year 1" at bounding box center [465, 420] width 881 height 26
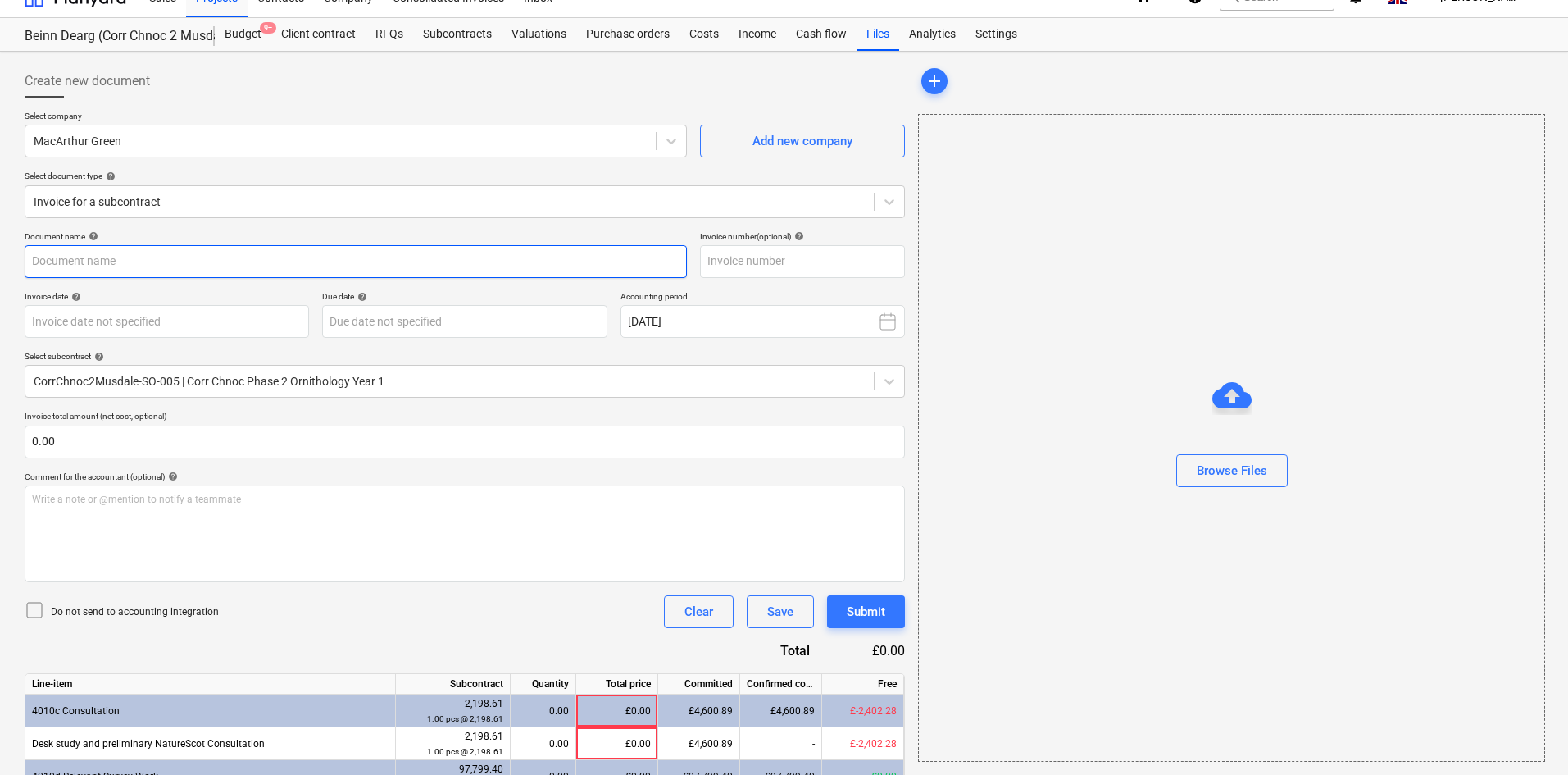
click at [133, 254] on input "text" at bounding box center [356, 261] width 663 height 33
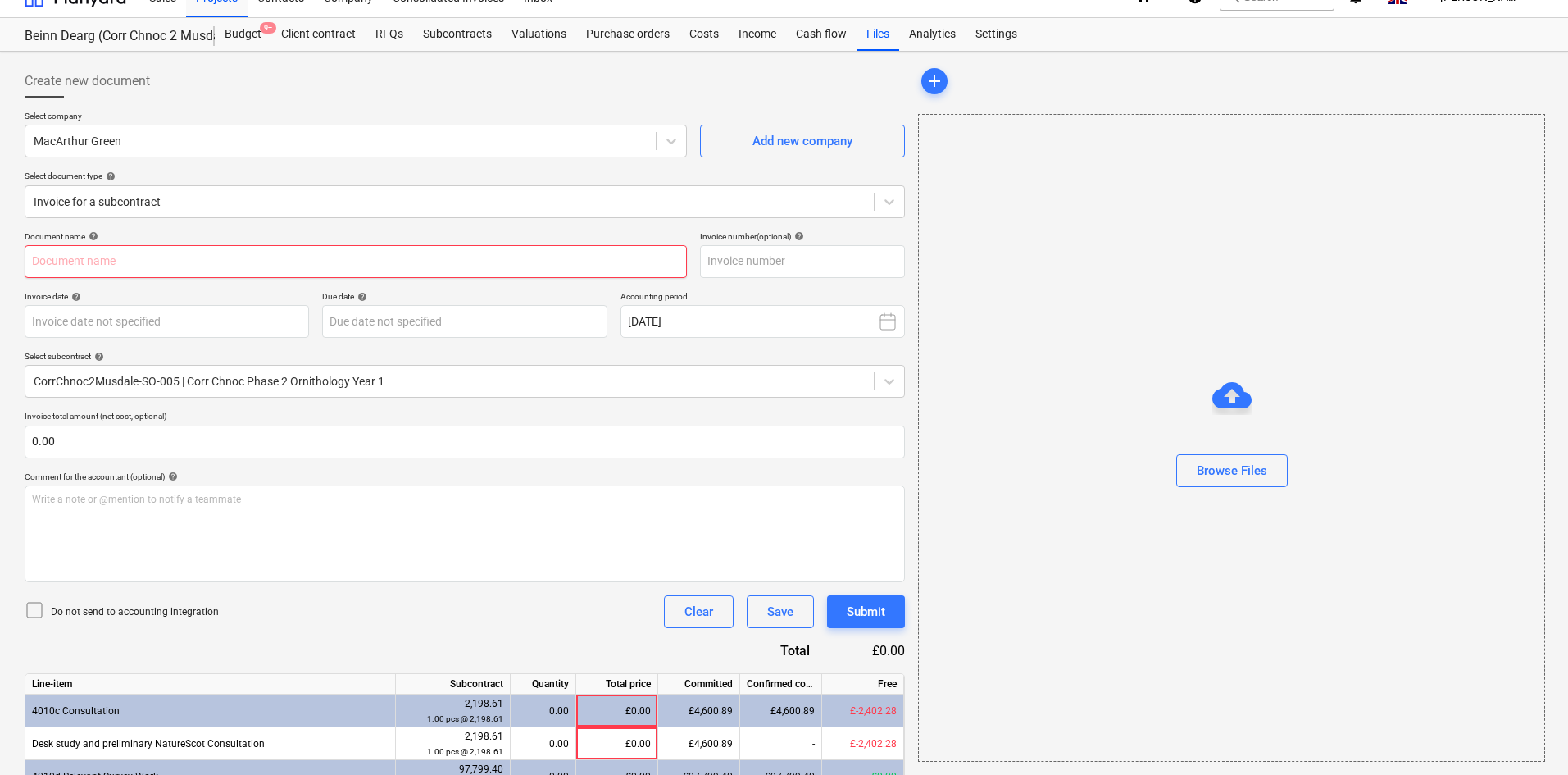
click at [158, 273] on input "text" at bounding box center [356, 261] width 663 height 33
click at [170, 262] on input "text" at bounding box center [356, 261] width 663 height 33
paste input "Beinn Dearg: 2024/2025 non-breeding season Project and Data Management"
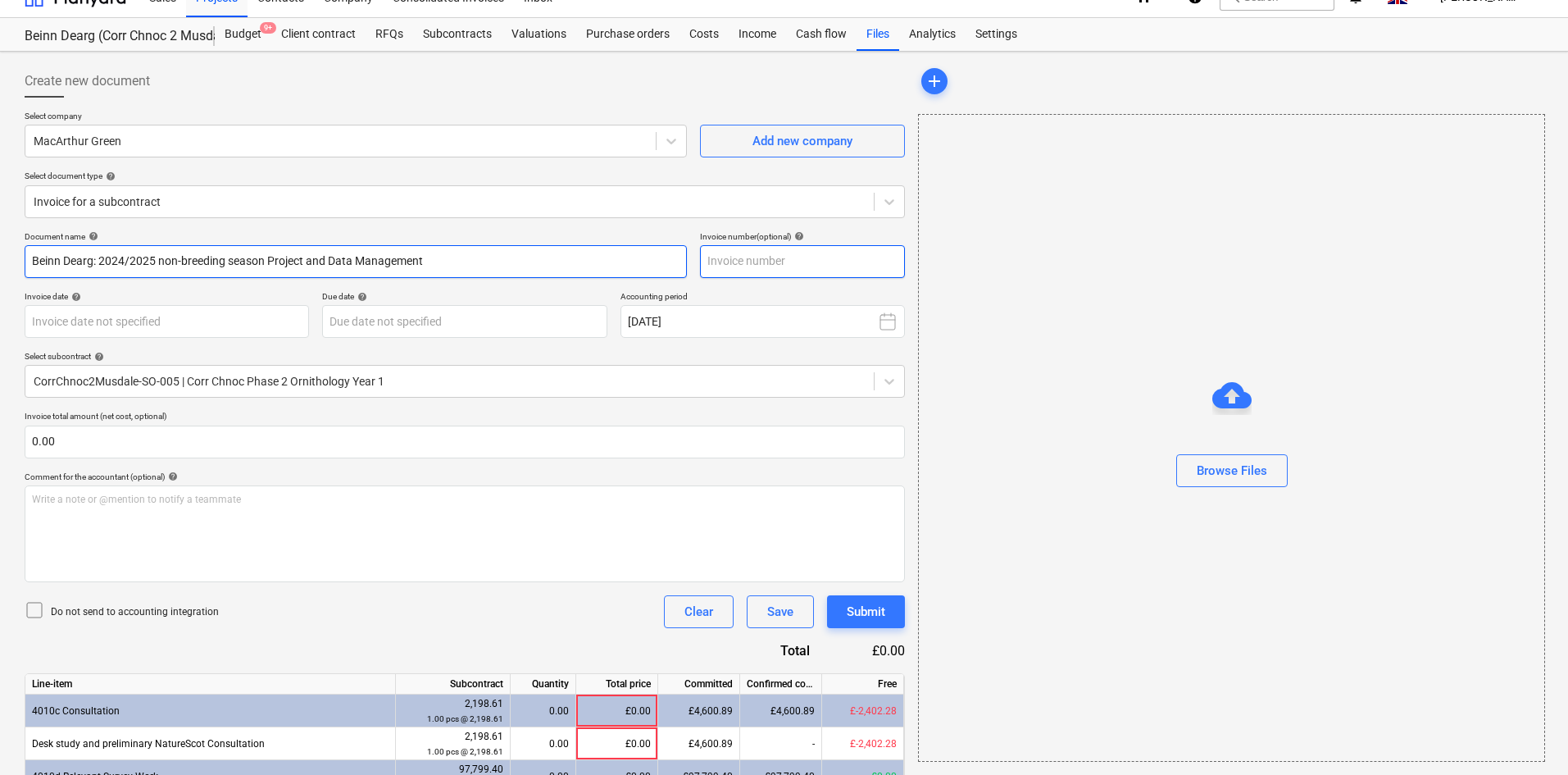
type input "Beinn Dearg: 2024/2025 non-breeding season Project and Data Management"
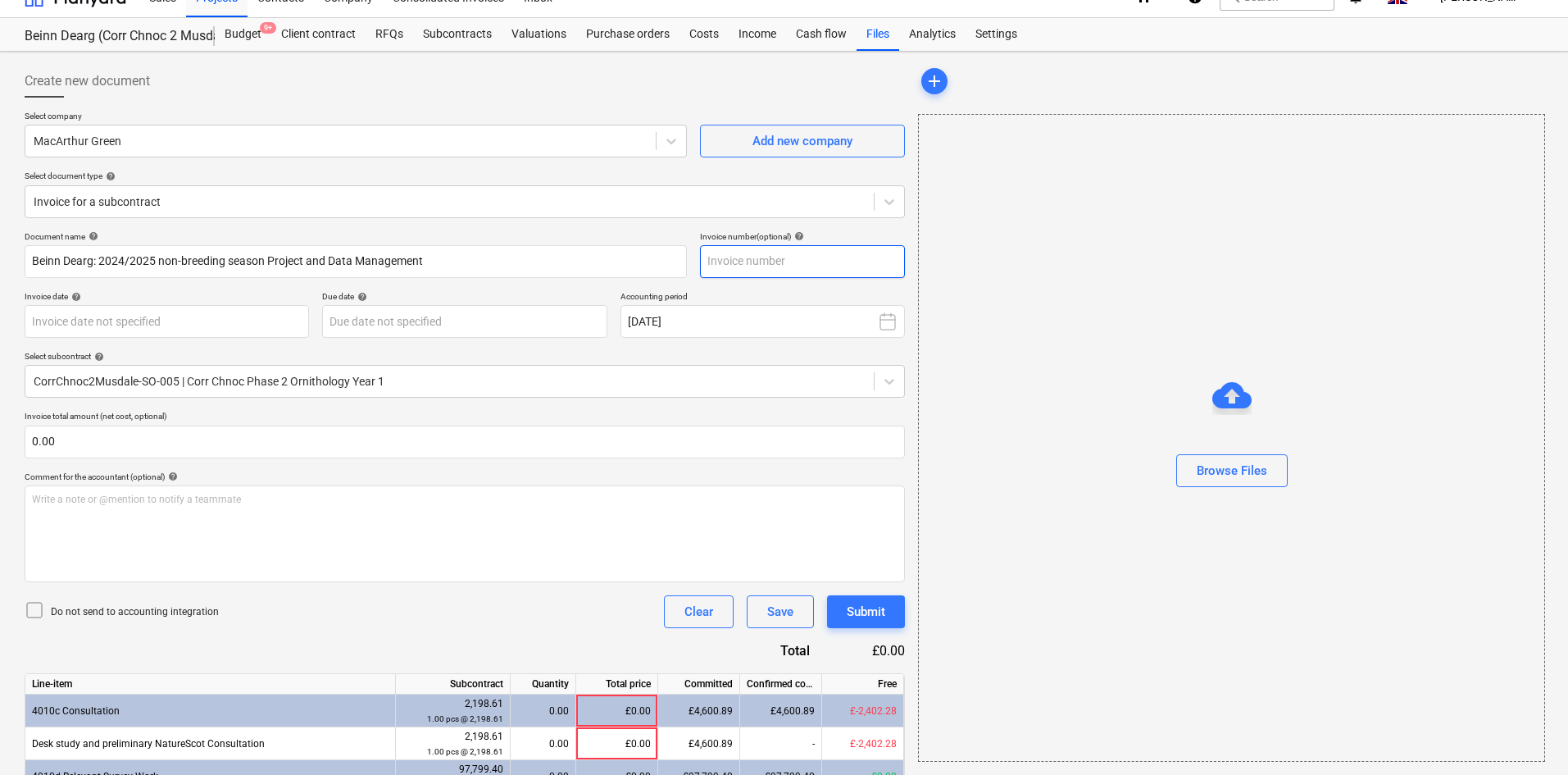
click at [804, 261] on input "text" at bounding box center [802, 261] width 205 height 33
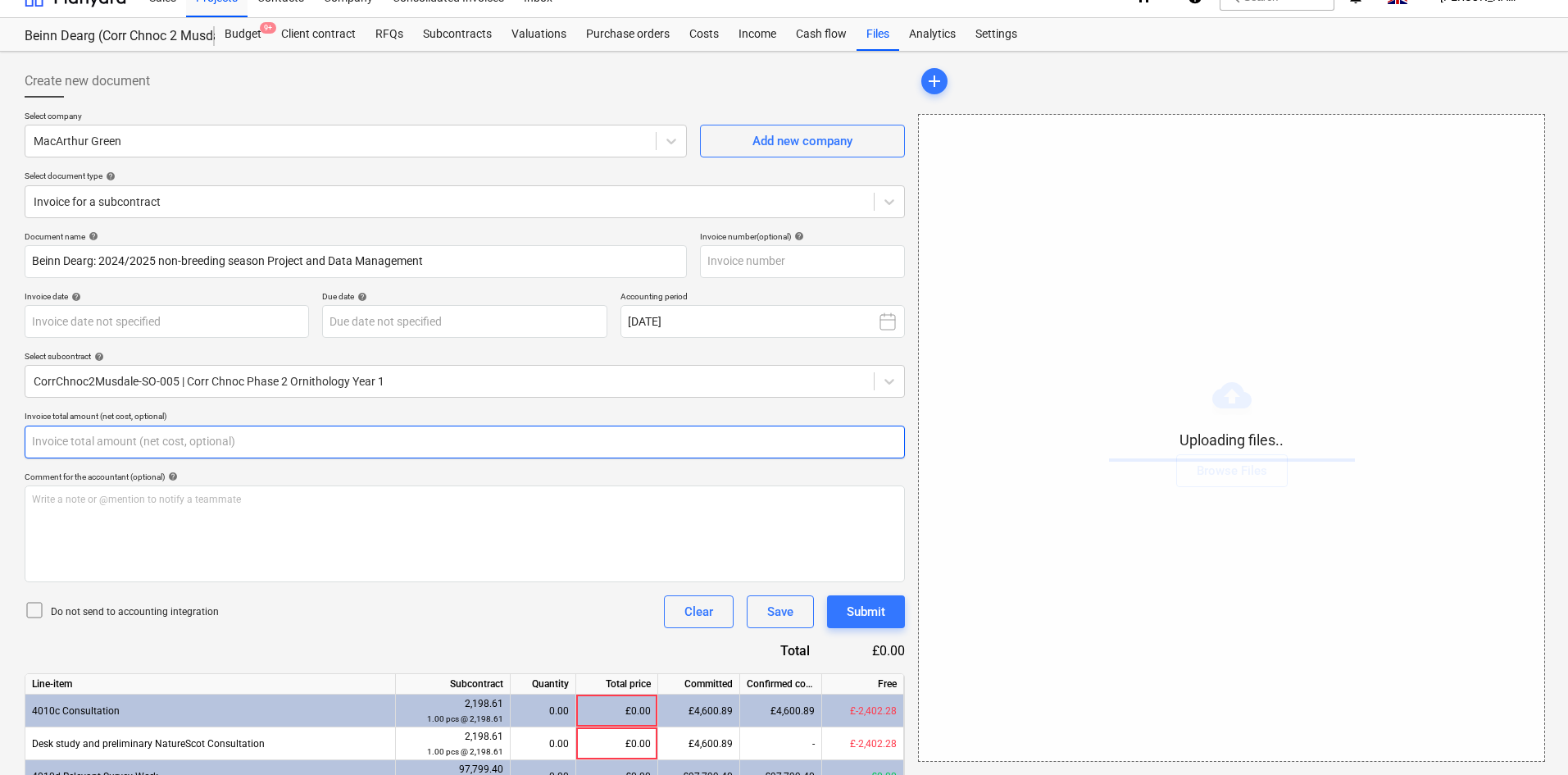
click at [159, 444] on input "text" at bounding box center [465, 441] width 881 height 33
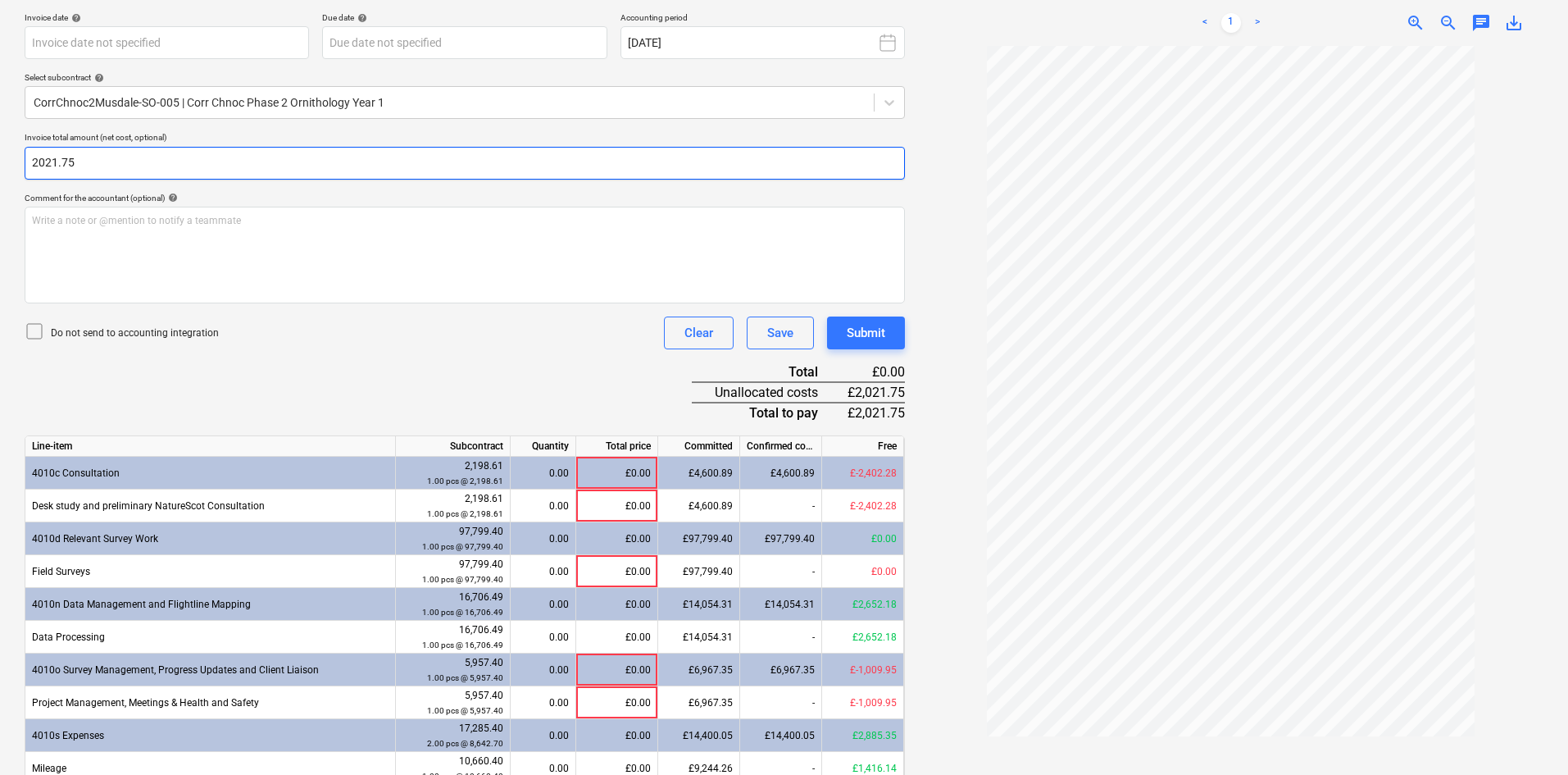
scroll to position [352, 0]
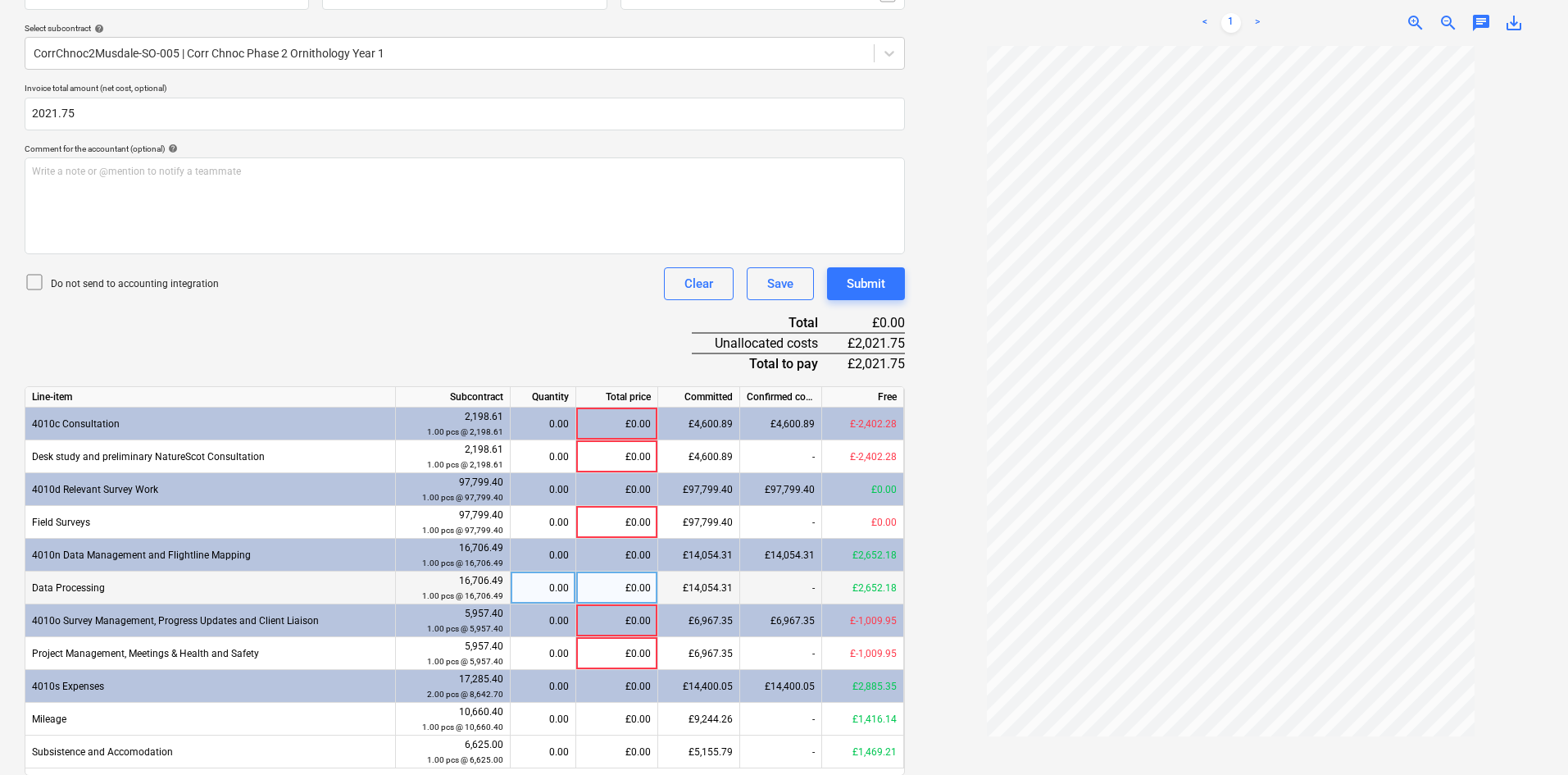
type input "2,021.75"
click at [633, 590] on div "£0.00" at bounding box center [617, 588] width 82 height 33
type input "2021.75"
click at [553, 355] on div "Document name help Beinn Dearg: 2024/2025 non-breeding season Project and Data …" at bounding box center [465, 415] width 881 height 1026
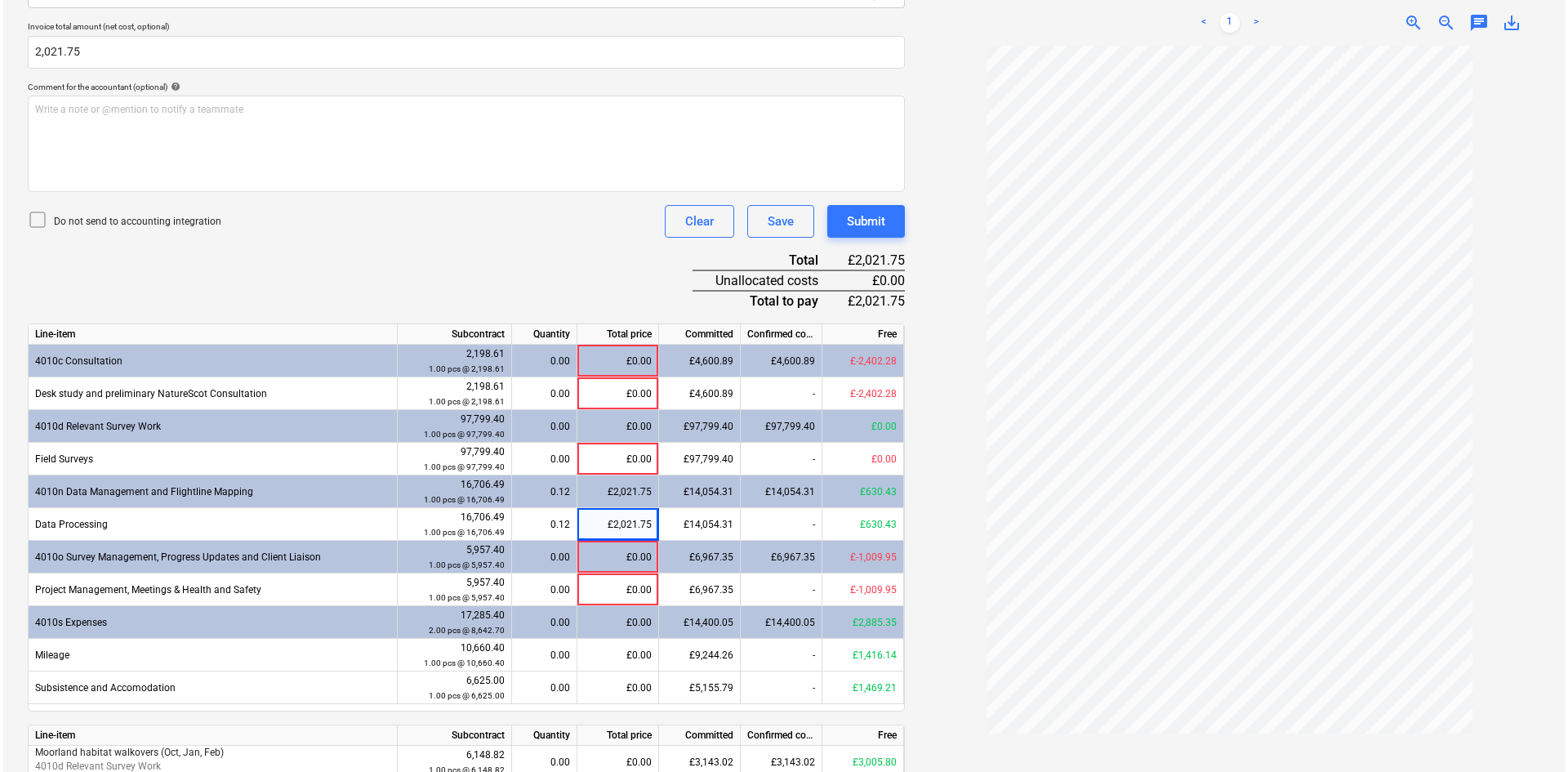
scroll to position [513, 0]
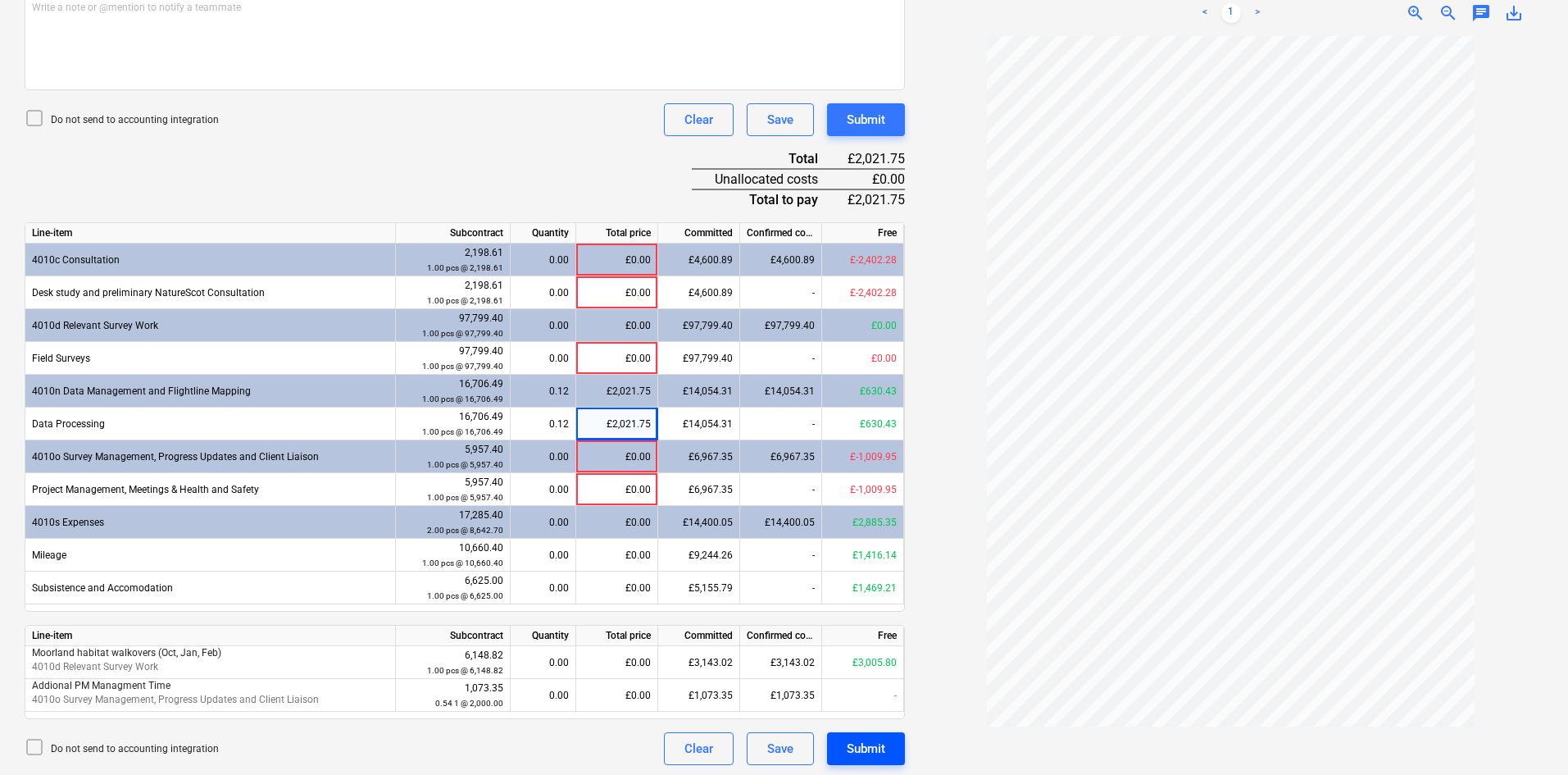
click at [870, 745] on div "Submit" at bounding box center [866, 749] width 39 height 22
